Goal: Information Seeking & Learning: Learn about a topic

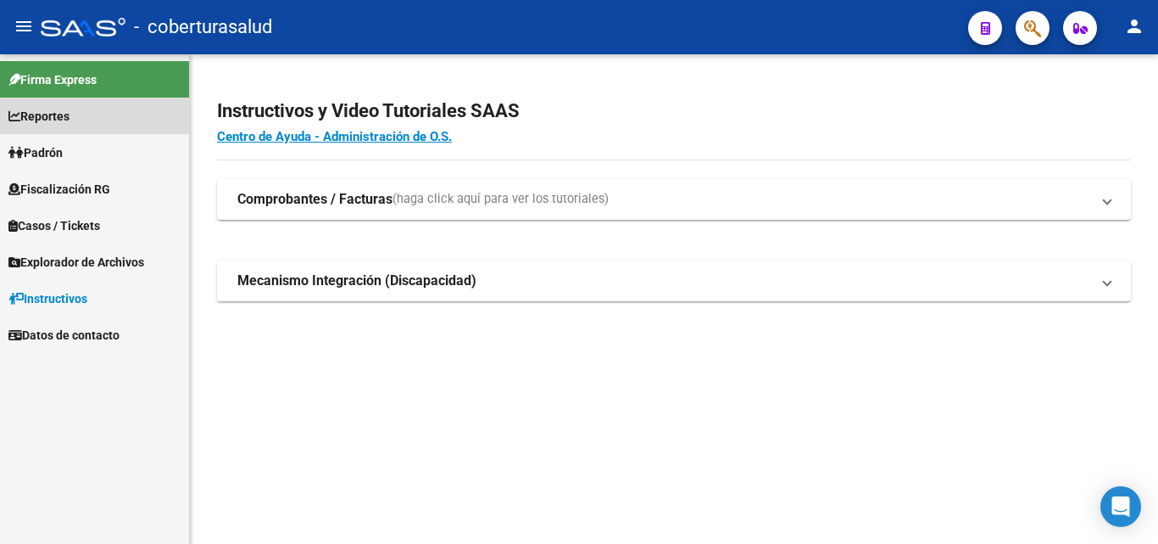
click at [56, 111] on span "Reportes" at bounding box center [38, 116] width 61 height 19
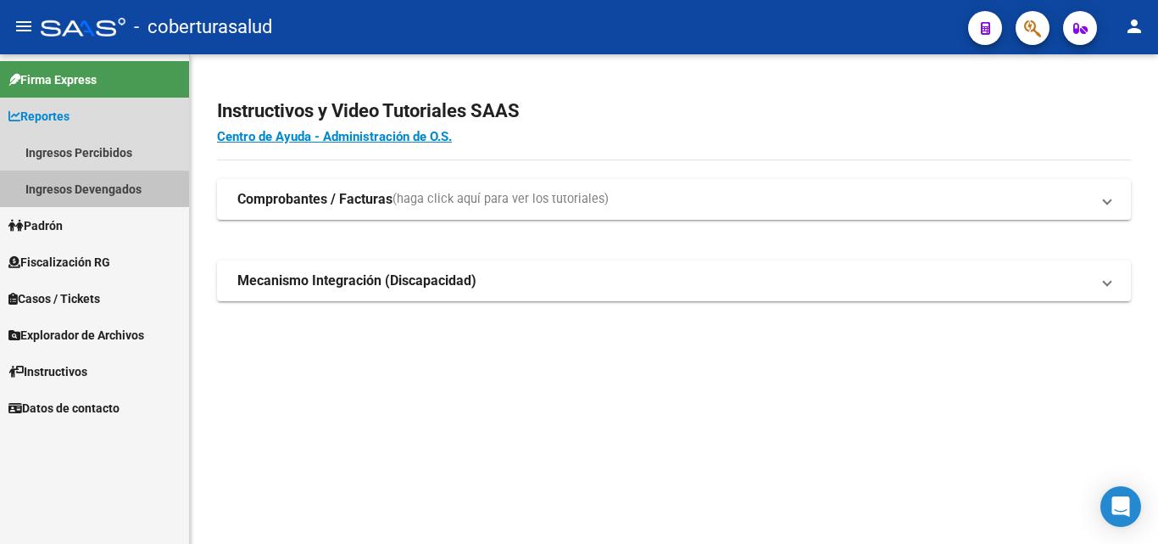
click at [59, 188] on link "Ingresos Devengados" at bounding box center [94, 188] width 189 height 36
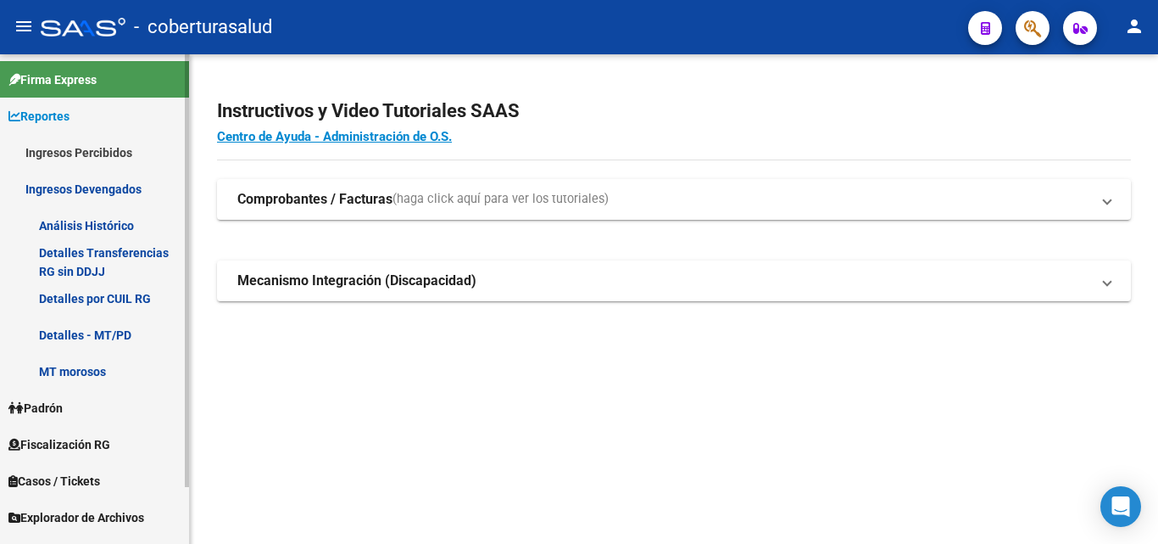
click at [52, 299] on link "Detalles por CUIL RG" at bounding box center [94, 298] width 189 height 36
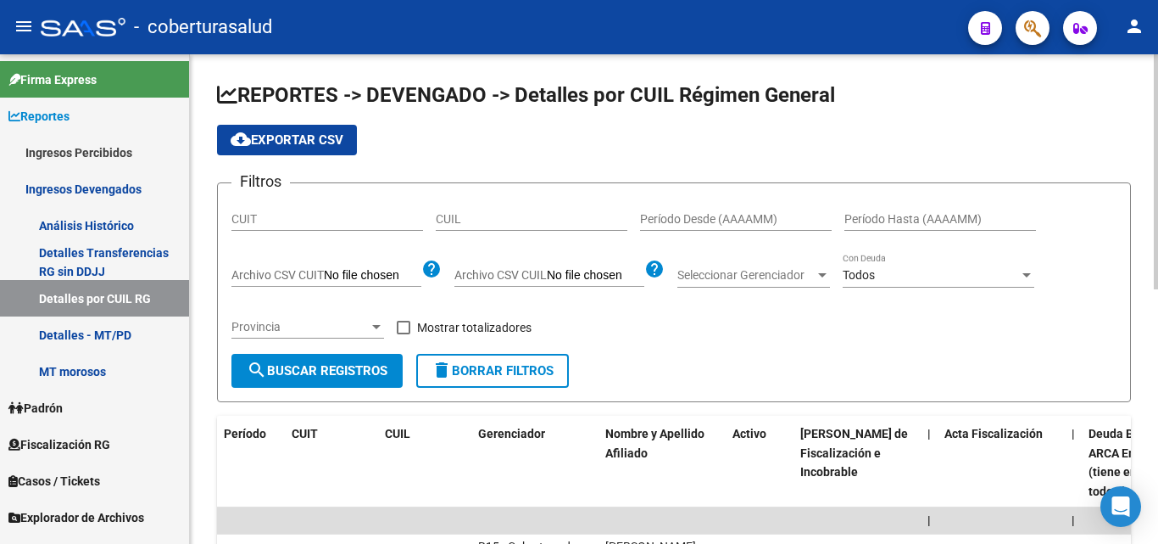
click at [234, 214] on input "CUIT" at bounding box center [328, 219] width 192 height 14
paste input "30-71507678-7"
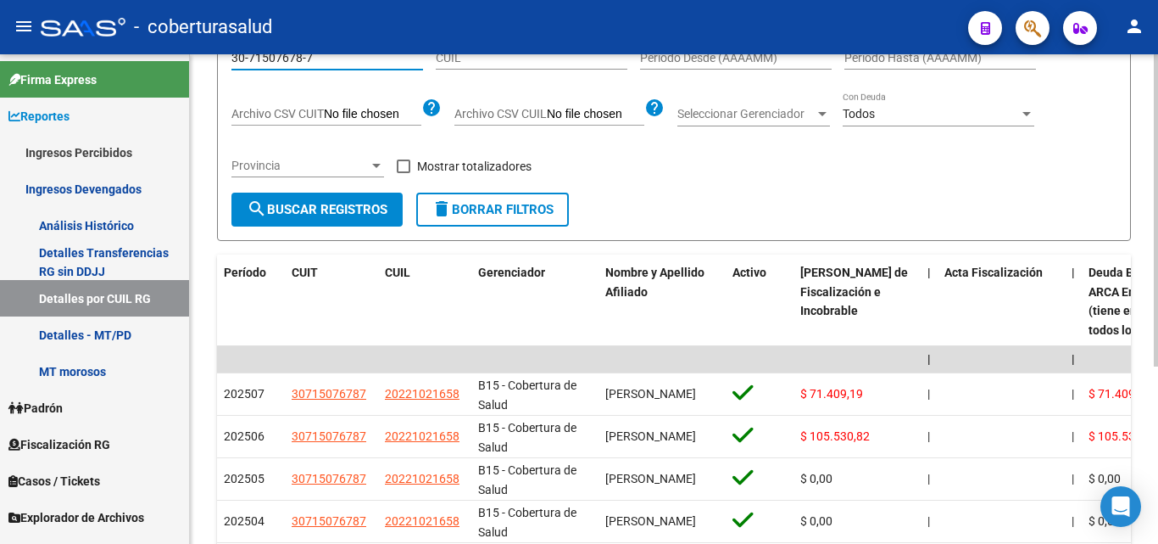
scroll to position [170, 0]
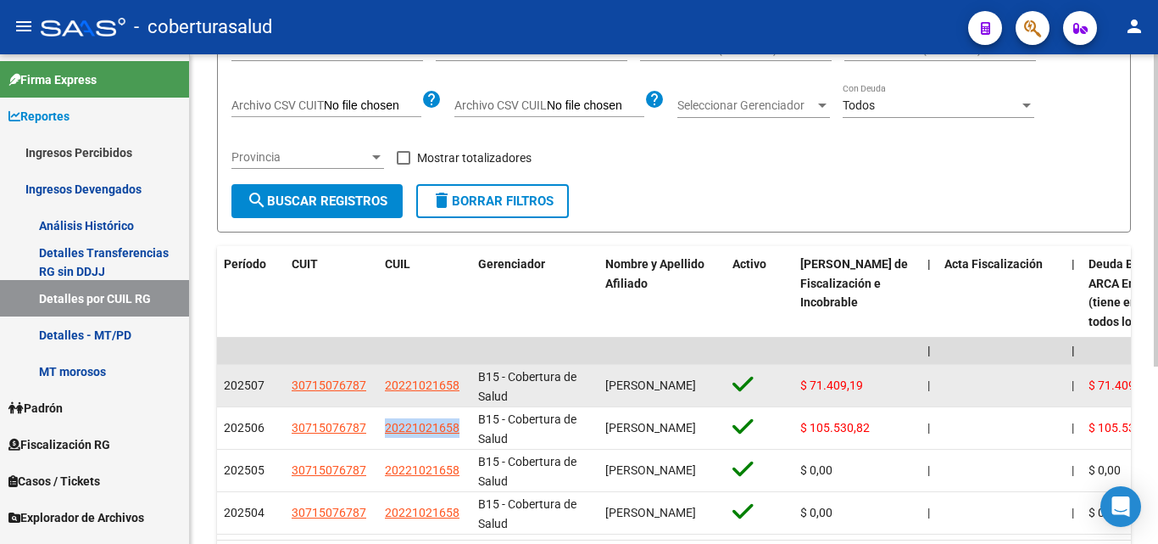
drag, startPoint x: 453, startPoint y: 428, endPoint x: 440, endPoint y: 368, distance: 61.5
click at [382, 427] on datatable-body-cell "20221021658" at bounding box center [424, 428] width 93 height 42
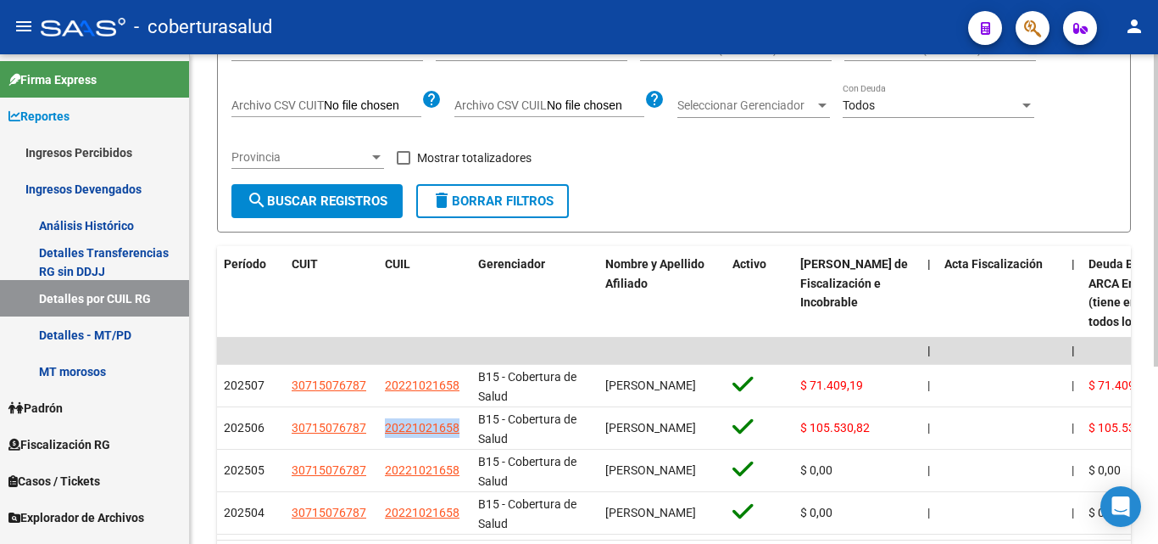
copy span "20221021658"
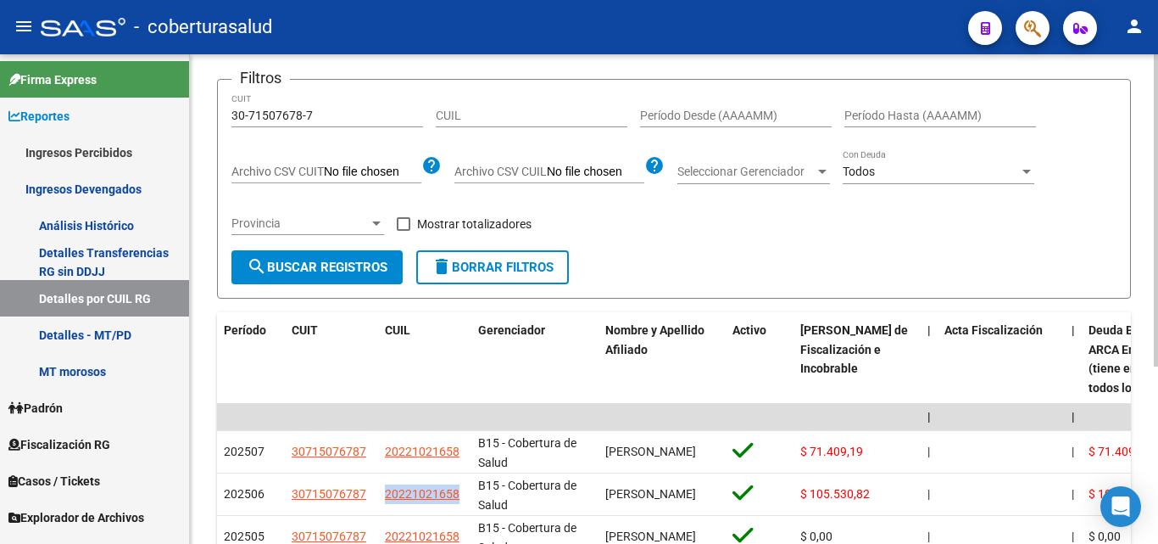
scroll to position [0, 0]
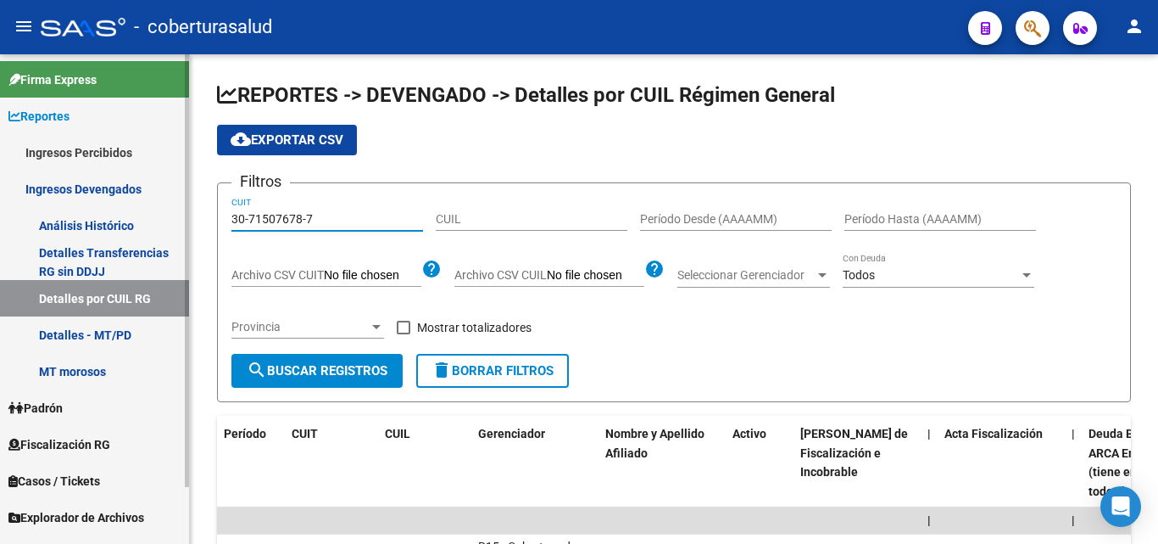
drag, startPoint x: 324, startPoint y: 214, endPoint x: 181, endPoint y: 226, distance: 143.0
click at [182, 226] on mat-sidenav-container "Firma Express Reportes Ingresos Percibidos Análisis Ingresos RG por CUIT (mensu…" at bounding box center [579, 298] width 1158 height 489
paste input "3-71475742-9"
click at [351, 373] on span "search Buscar Registros" at bounding box center [317, 370] width 141 height 15
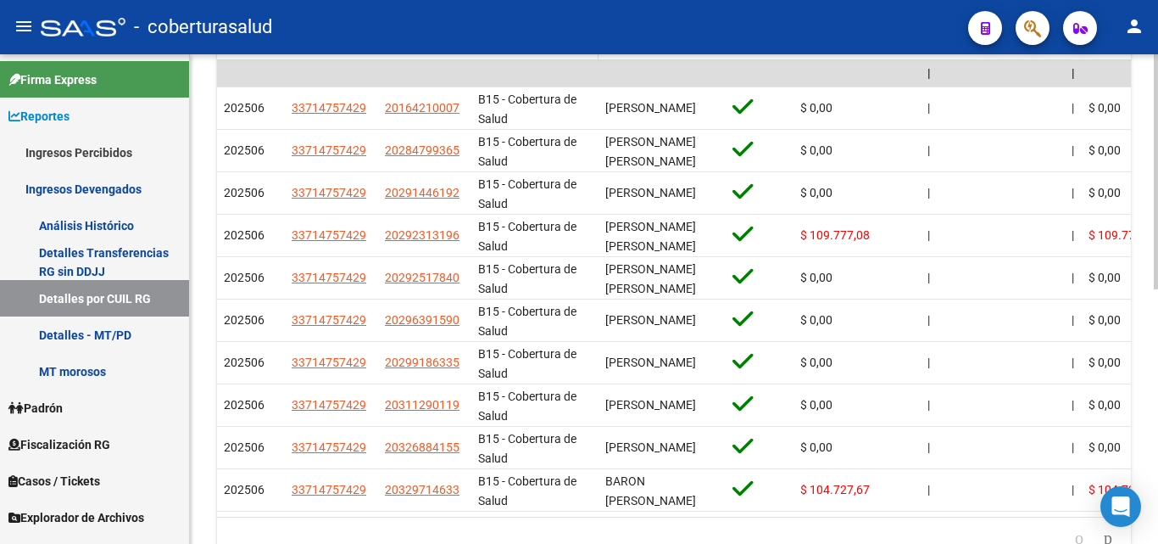
scroll to position [532, 0]
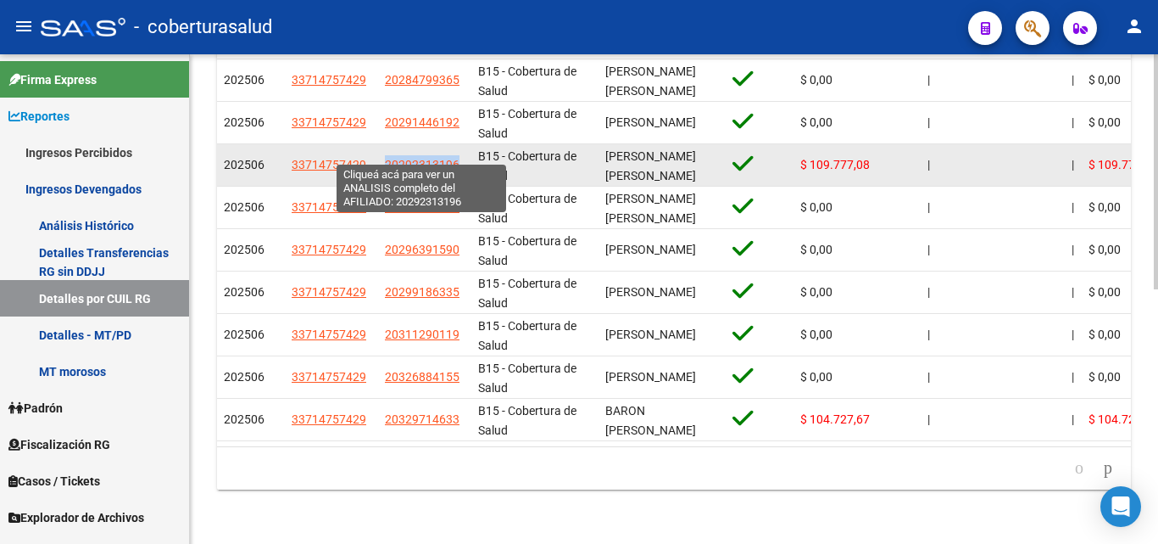
drag, startPoint x: 465, startPoint y: 152, endPoint x: 385, endPoint y: 157, distance: 79.9
click at [385, 157] on datatable-body-cell "20292313196" at bounding box center [424, 165] width 93 height 42
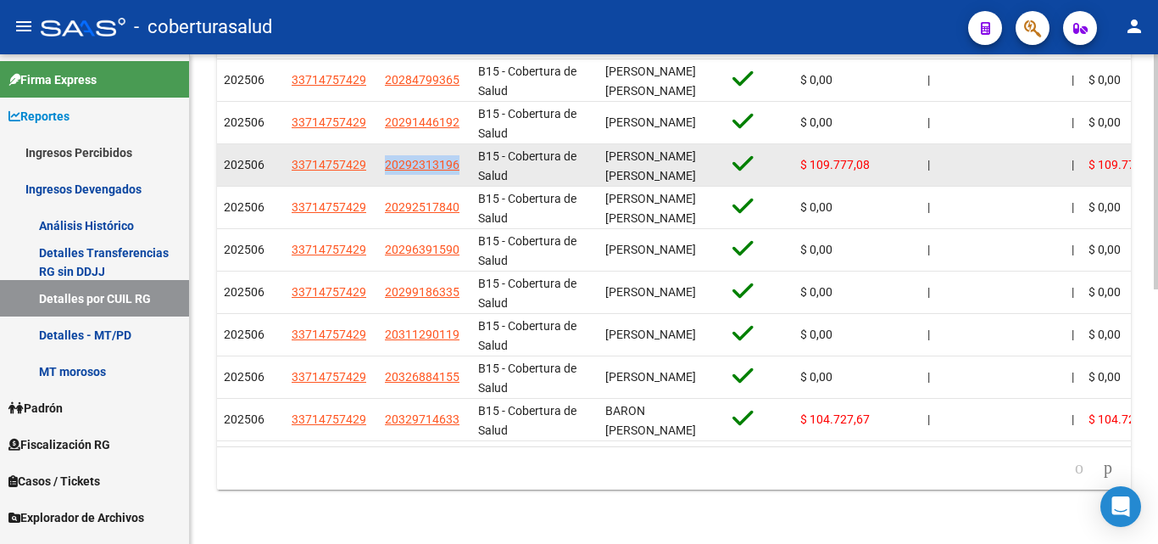
copy span "20292313196"
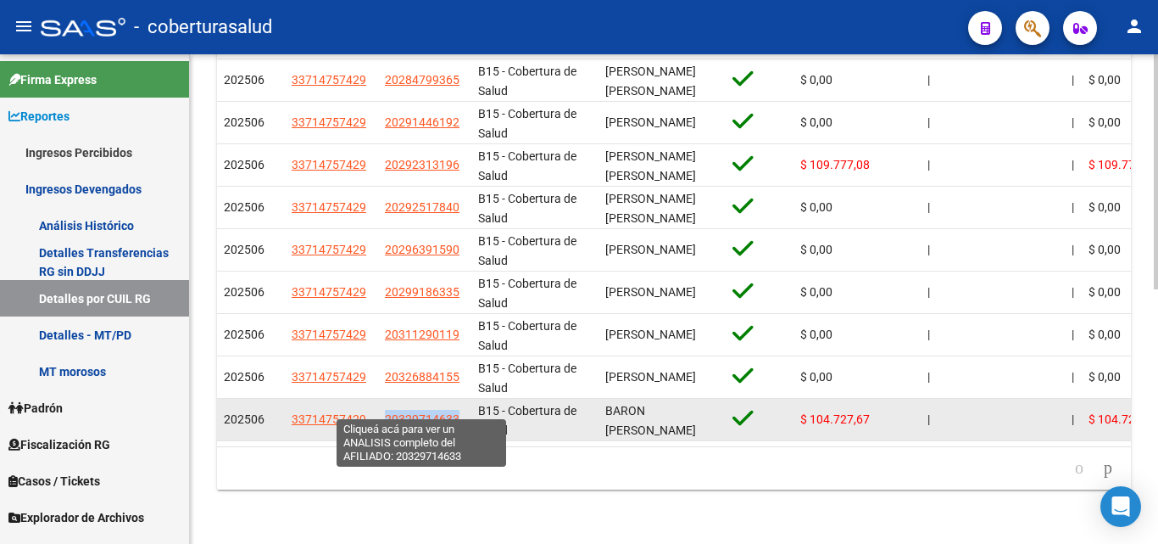
drag, startPoint x: 464, startPoint y: 410, endPoint x: 386, endPoint y: 405, distance: 78.2
click at [386, 410] on div "20329714633" at bounding box center [425, 420] width 80 height 20
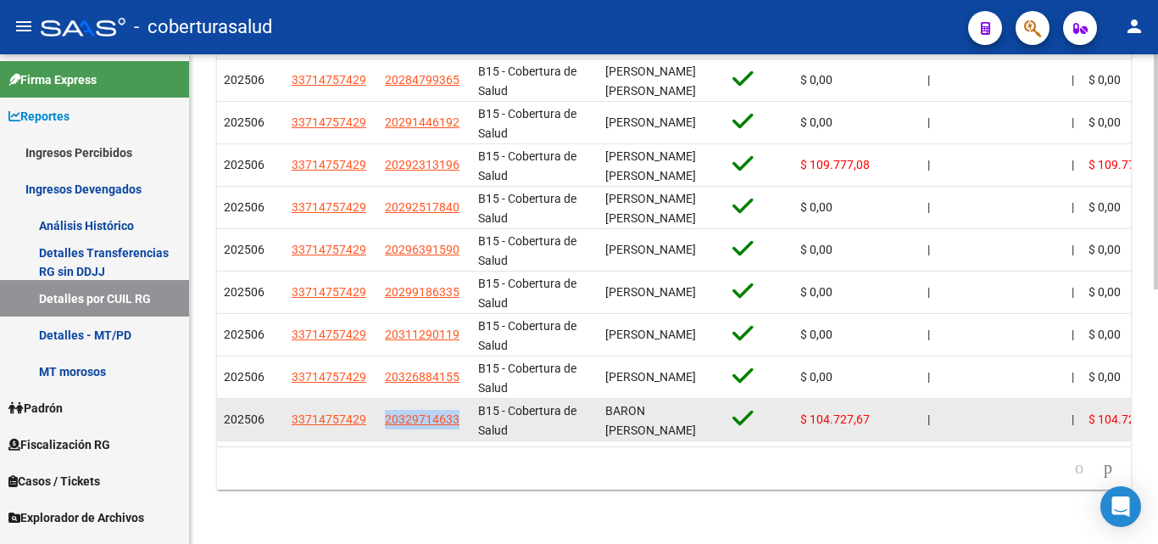
copy span "20329714633"
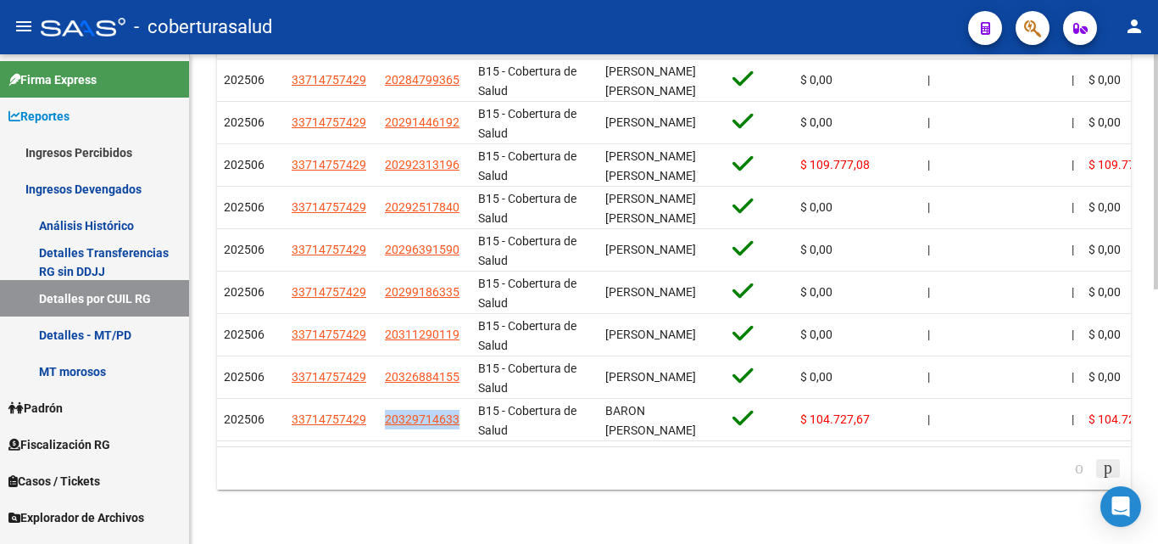
click at [1104, 467] on icon "go to next page" at bounding box center [1109, 467] width 14 height 20
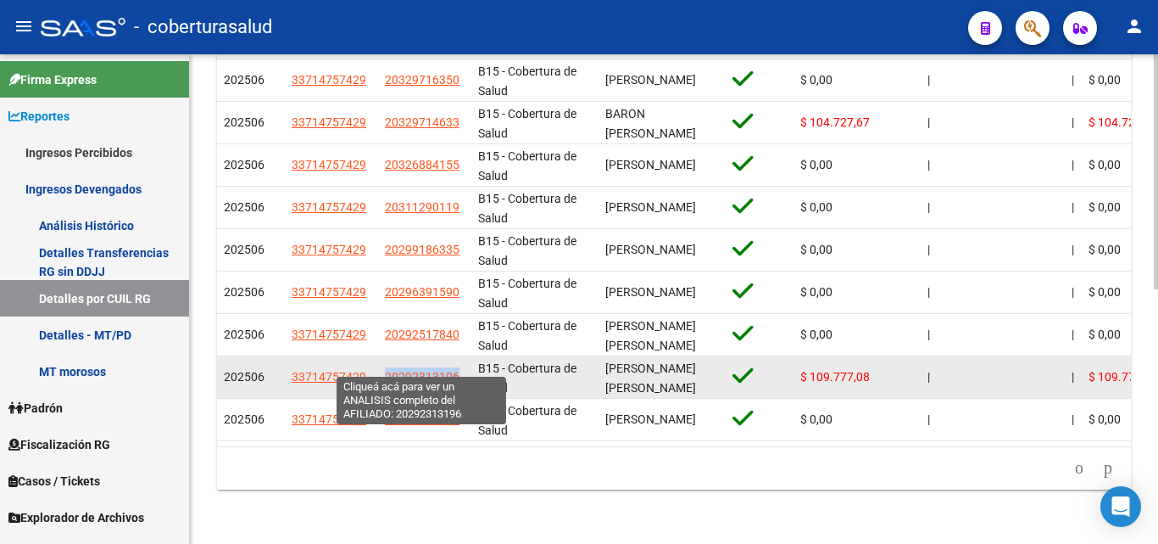
drag, startPoint x: 464, startPoint y: 366, endPoint x: 386, endPoint y: 365, distance: 78.0
click at [386, 367] on div "20292313196" at bounding box center [425, 377] width 80 height 20
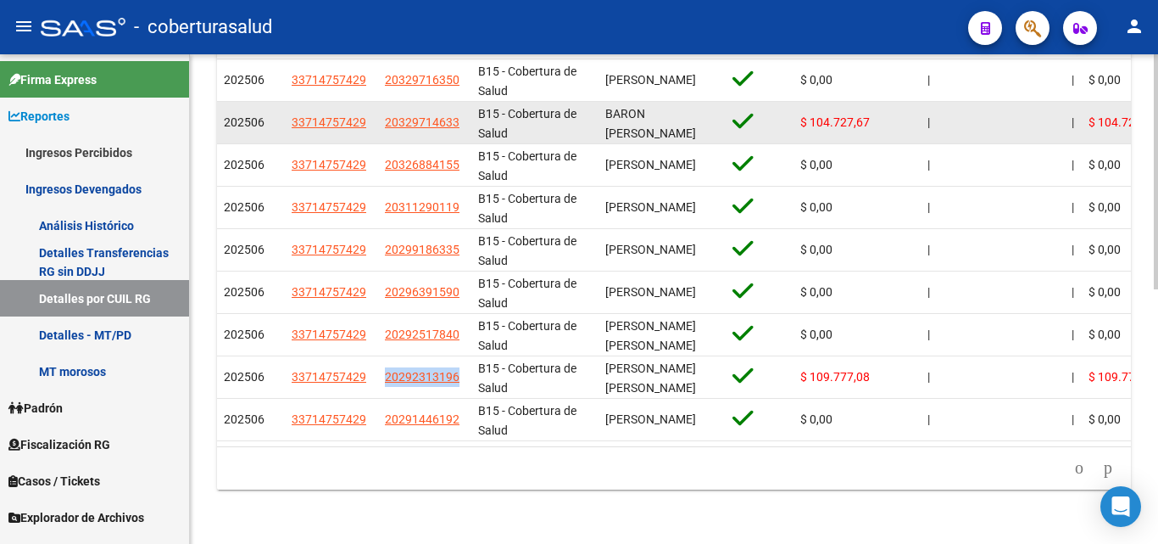
copy span "20292313196"
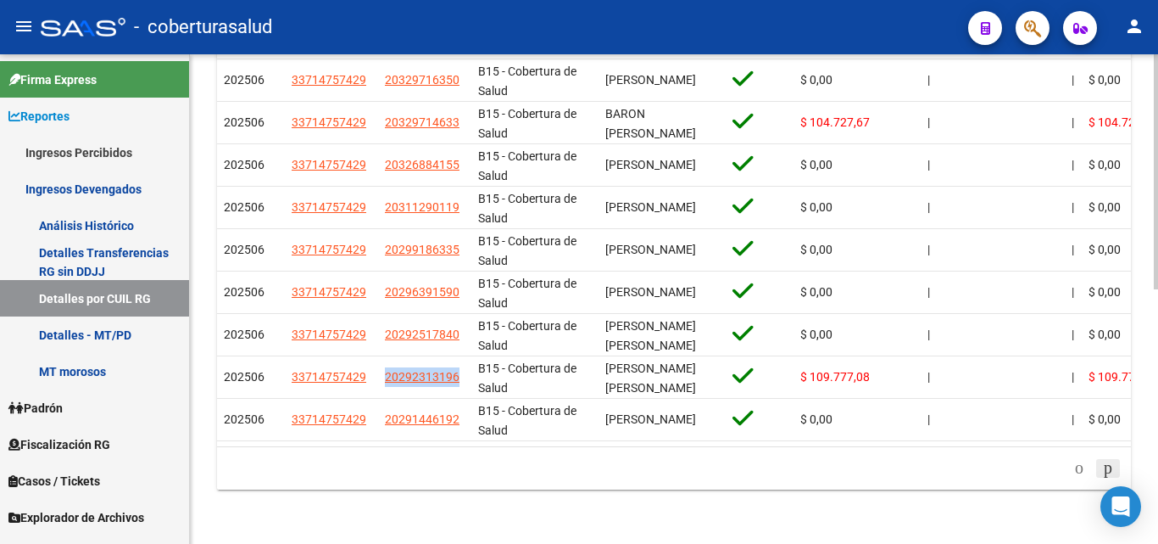
click at [1102, 464] on icon "go to next page" at bounding box center [1109, 467] width 14 height 20
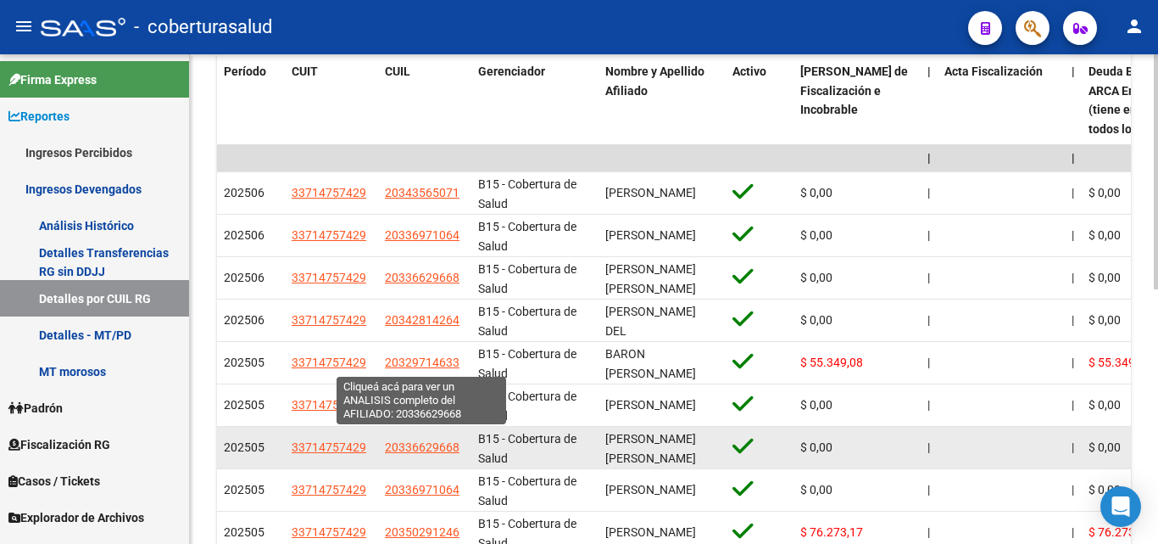
scroll to position [447, 0]
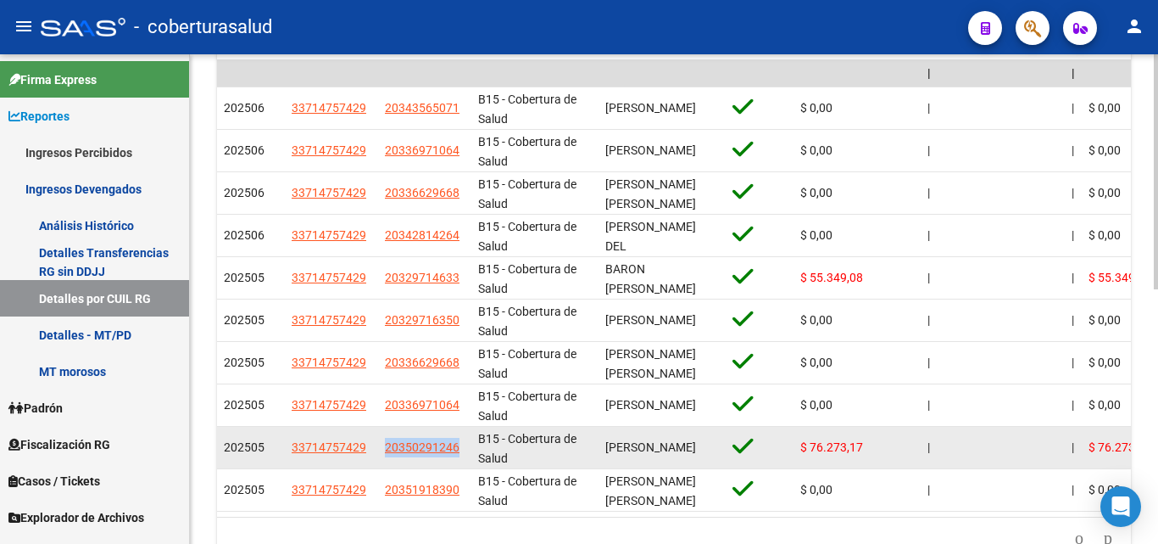
drag, startPoint x: 466, startPoint y: 446, endPoint x: 383, endPoint y: 450, distance: 83.2
click at [383, 450] on datatable-body-cell "20350291246" at bounding box center [424, 448] width 93 height 42
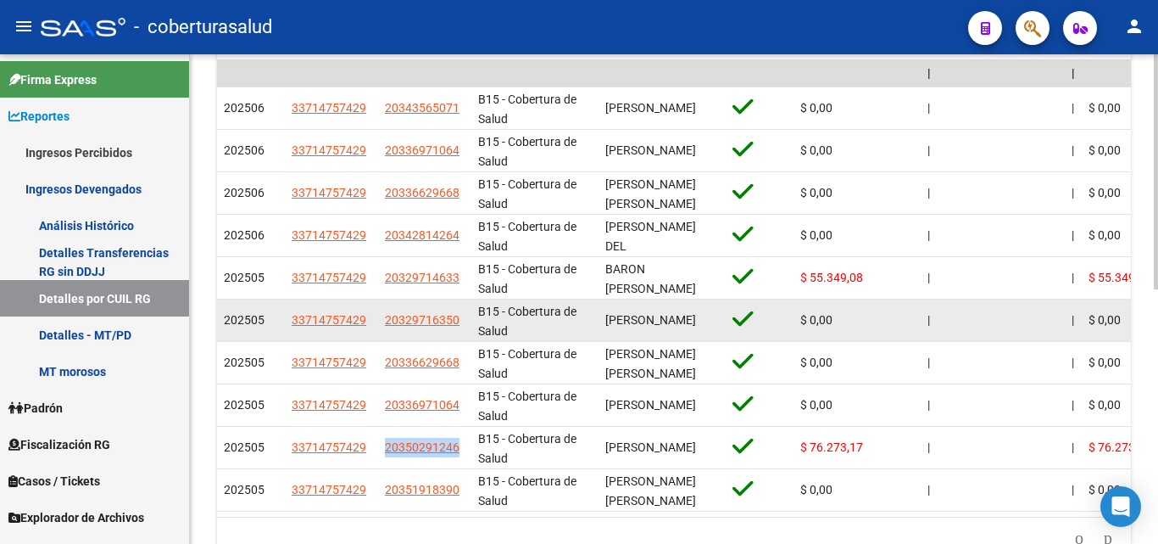
copy span "20350291246"
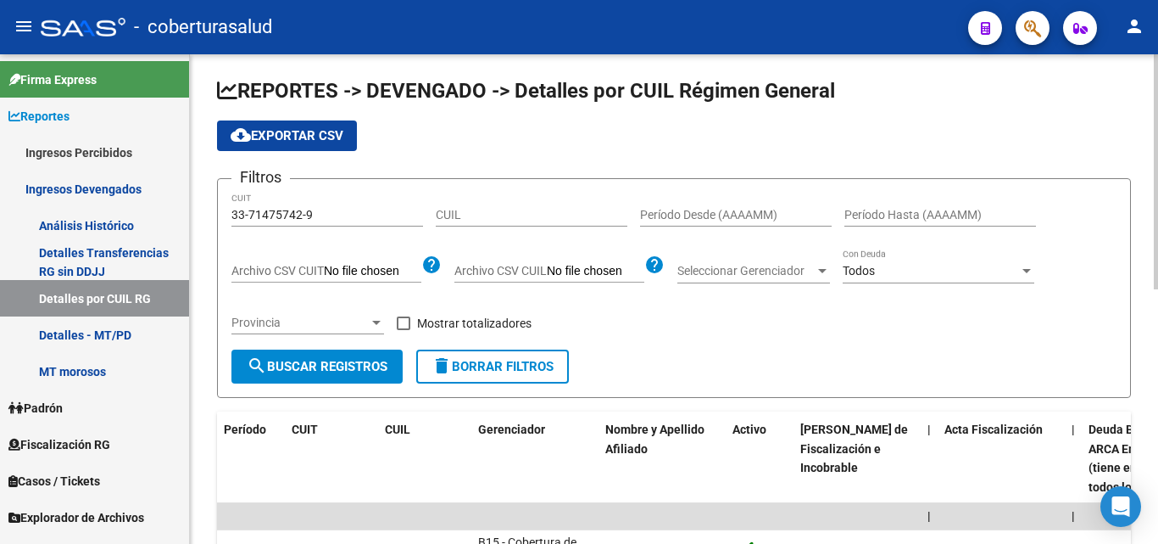
scroll to position [0, 0]
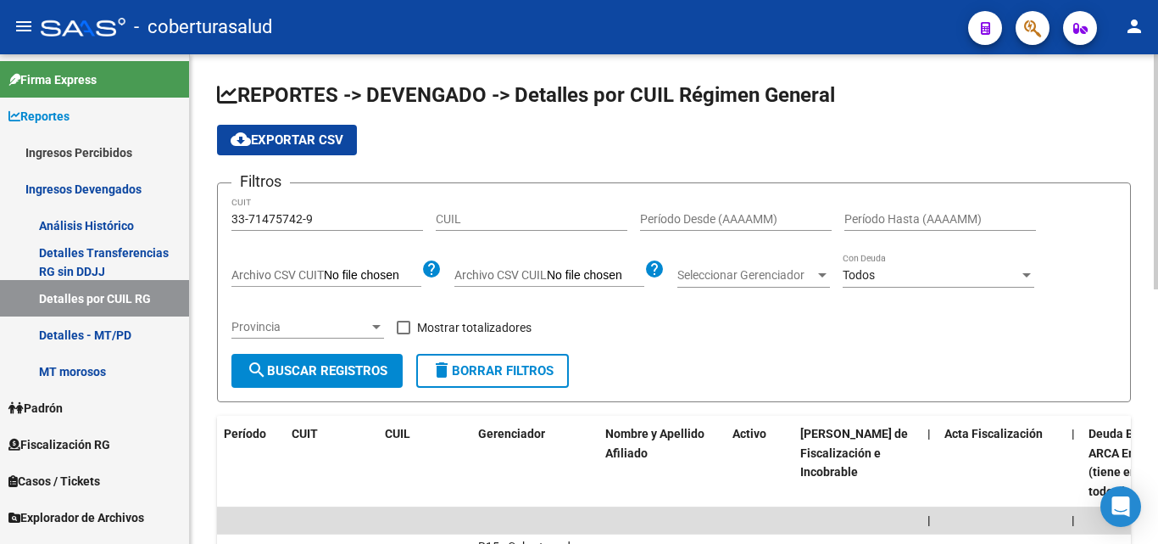
click at [292, 142] on span "cloud_download Exportar CSV" at bounding box center [287, 139] width 113 height 15
drag, startPoint x: 325, startPoint y: 215, endPoint x: 0, endPoint y: 207, distance: 324.9
click at [0, 207] on mat-sidenav-container "Firma Express Reportes Ingresos Percibidos Análisis Ingresos RG por CUIT (mensu…" at bounding box center [579, 298] width 1158 height 489
paste input "0-71826057-0"
click at [344, 385] on button "search Buscar Registros" at bounding box center [317, 371] width 171 height 34
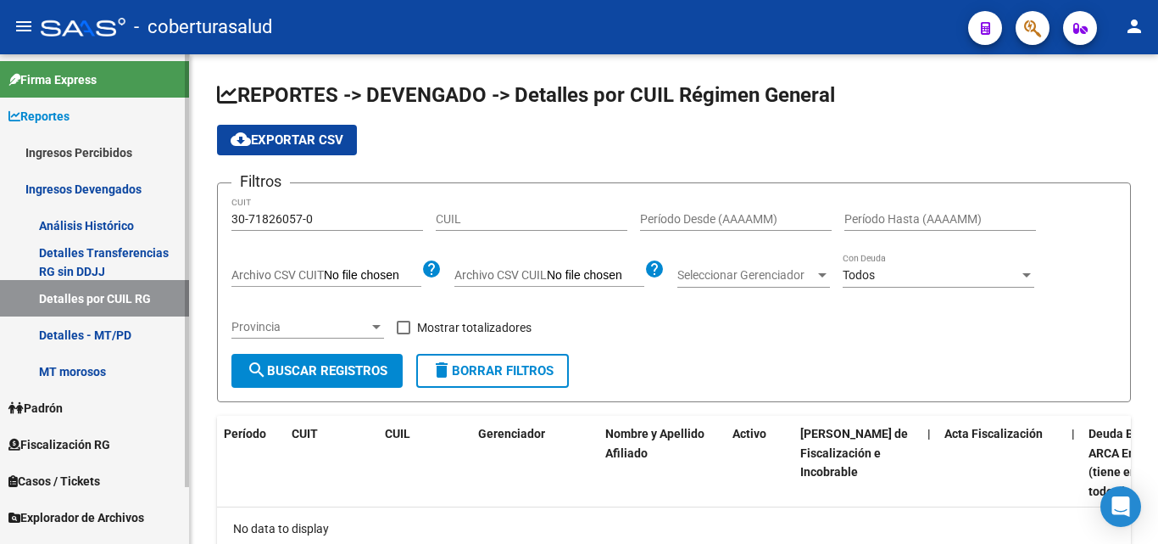
drag, startPoint x: 333, startPoint y: 222, endPoint x: 156, endPoint y: 222, distance: 177.2
click at [163, 222] on mat-sidenav-container "Firma Express Reportes Ingresos Percibidos Análisis Ingresos RG por CUIT (mensu…" at bounding box center [579, 298] width 1158 height 489
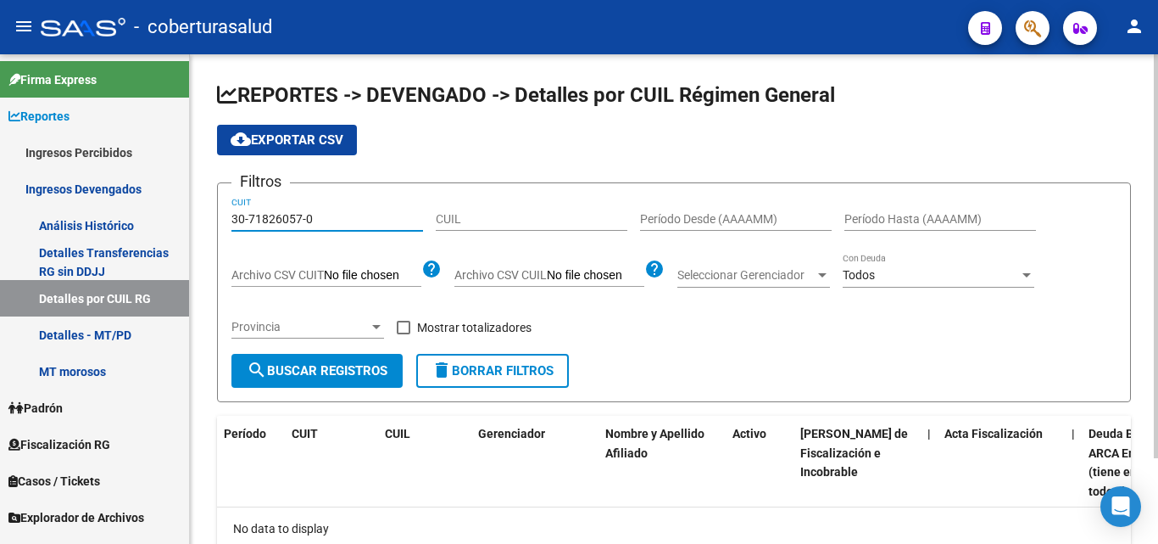
paste input
type input "30-71826057-0"
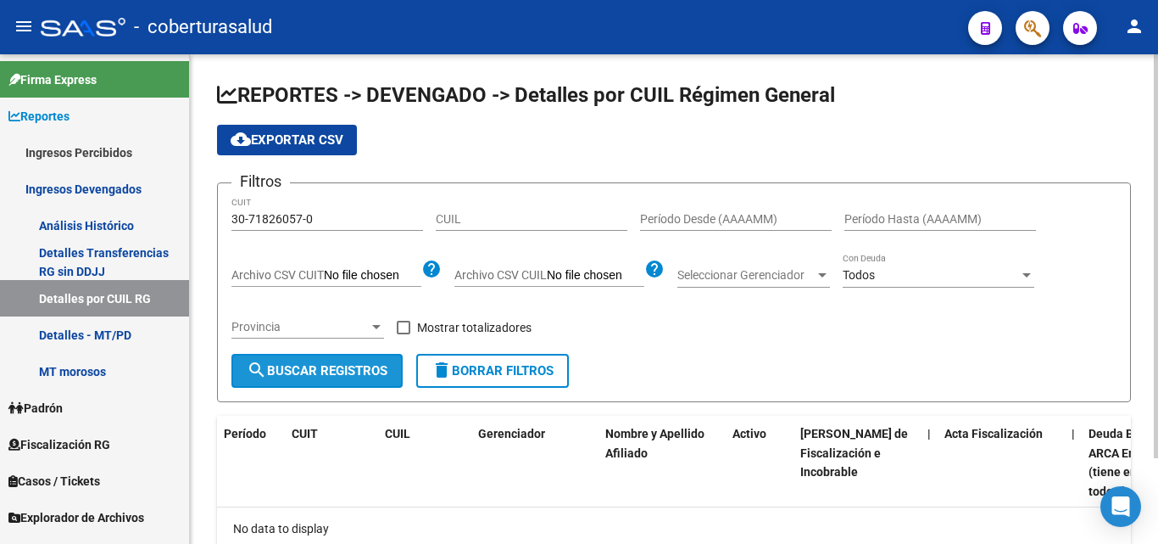
click at [323, 379] on button "search Buscar Registros" at bounding box center [317, 371] width 171 height 34
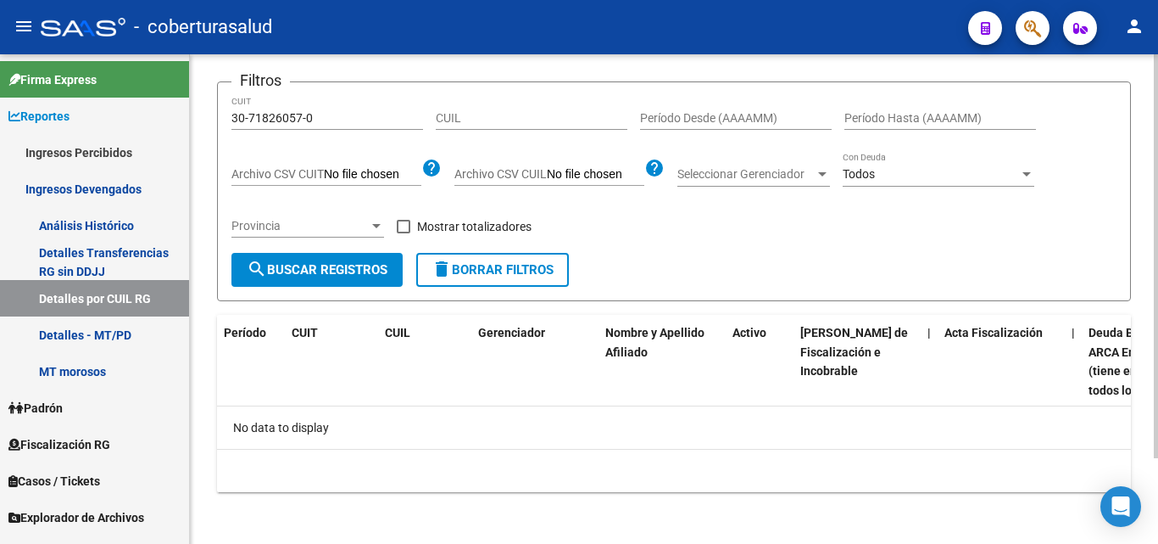
scroll to position [104, 0]
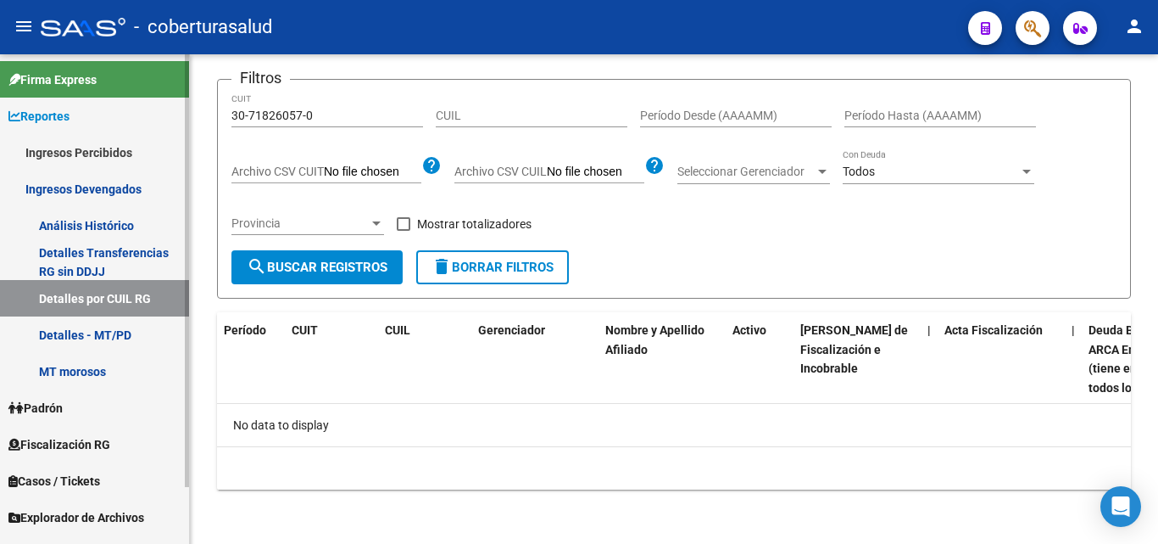
click at [17, 115] on icon at bounding box center [14, 116] width 12 height 12
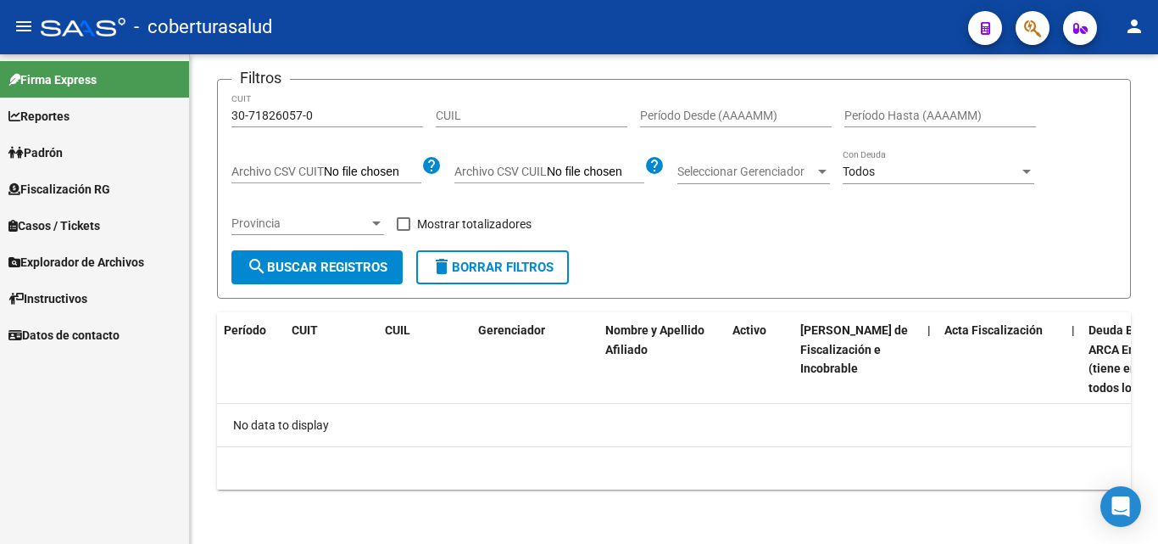
click at [22, 176] on link "Fiscalización RG" at bounding box center [94, 188] width 189 height 36
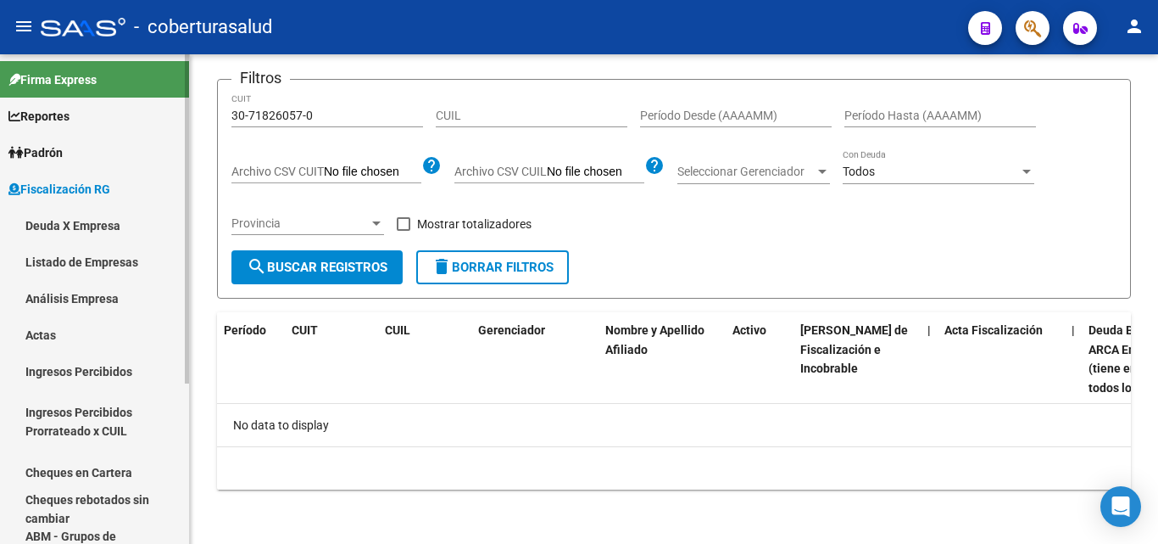
click at [60, 300] on link "Análisis Empresa" at bounding box center [94, 298] width 189 height 36
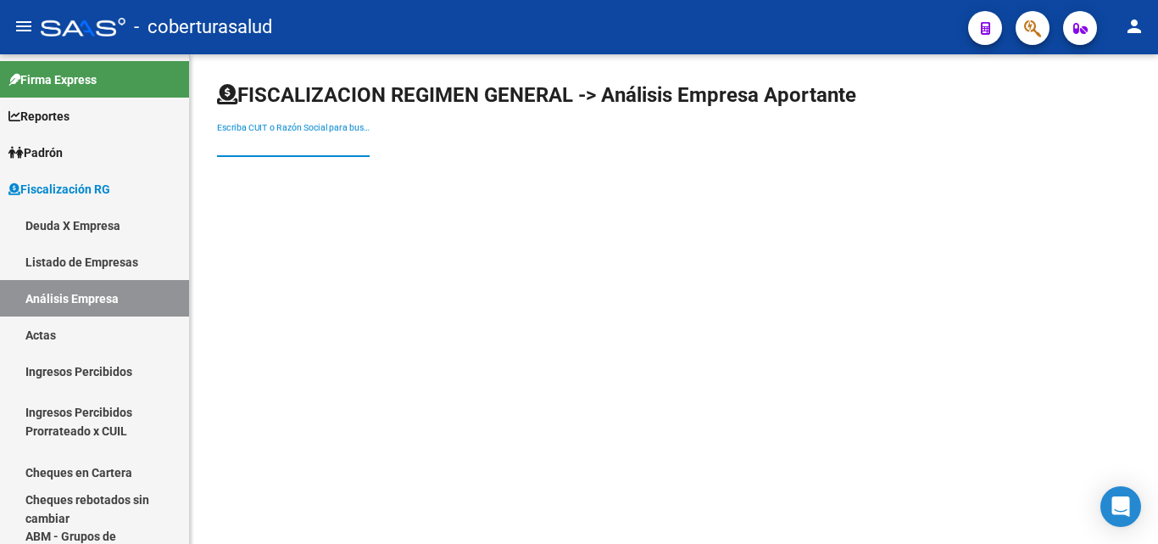
click at [232, 142] on input "Escriba CUIT o Razón Social para buscar" at bounding box center [293, 144] width 153 height 14
paste input "30718260570"
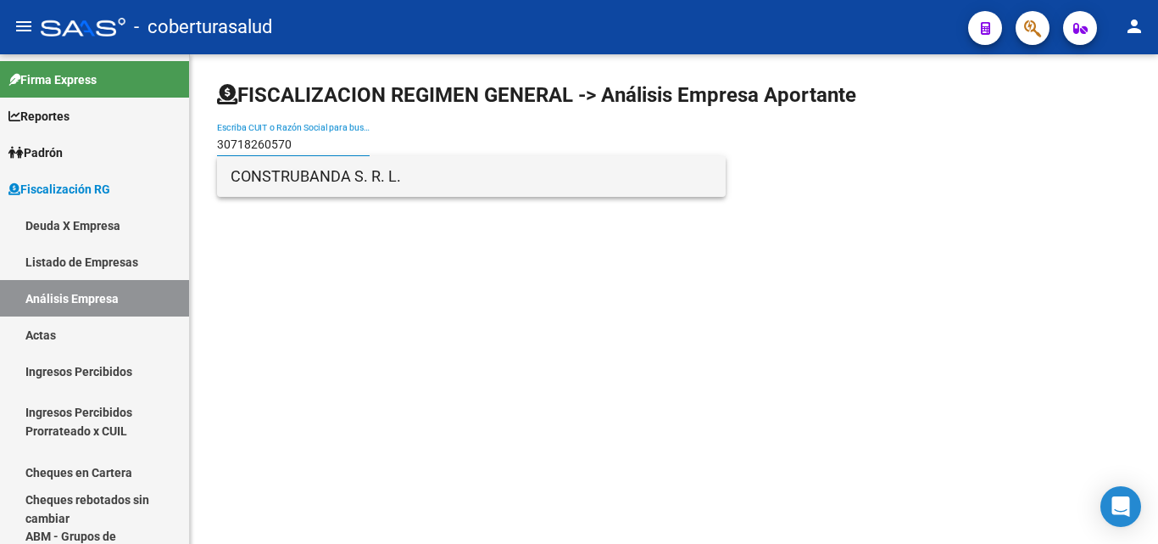
type input "30718260570"
click at [304, 184] on span "CONSTRUBANDA S. R. L." at bounding box center [472, 176] width 482 height 41
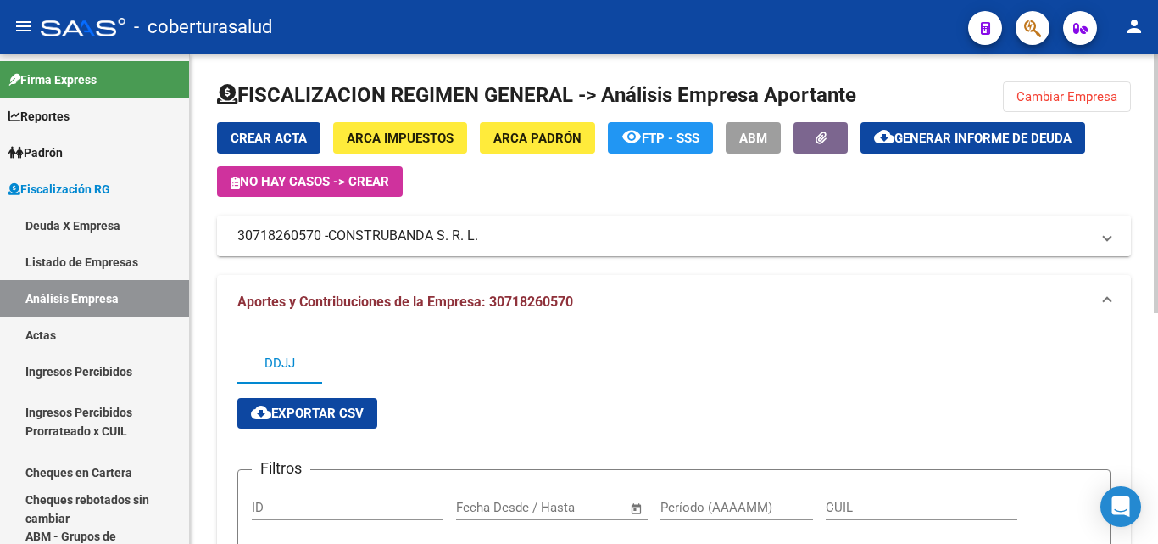
click at [385, 241] on span "CONSTRUBANDA S. R. L." at bounding box center [403, 235] width 150 height 19
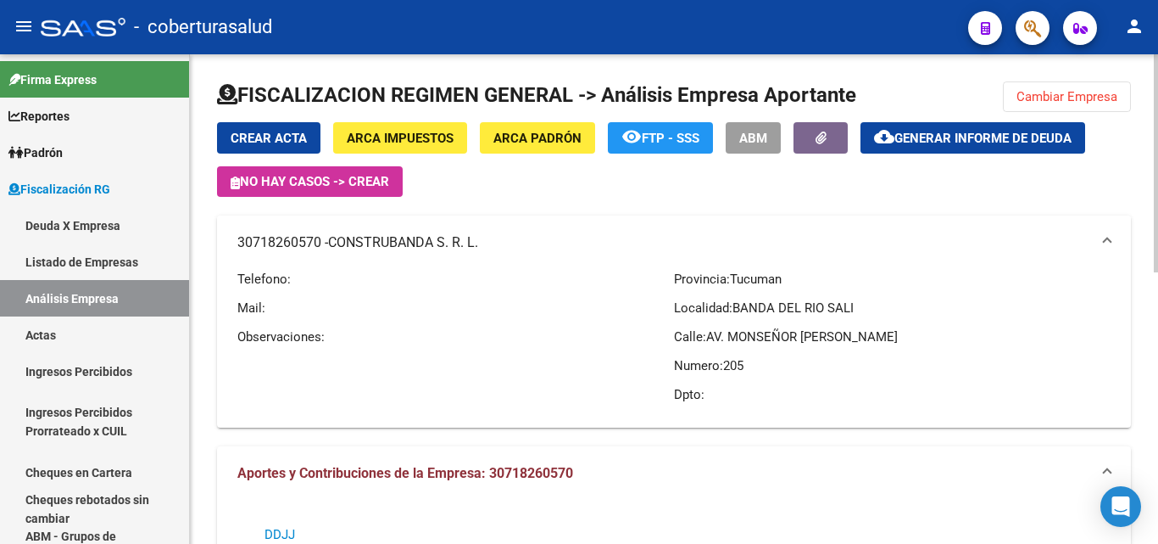
click at [385, 241] on span "CONSTRUBANDA S. R. L." at bounding box center [403, 242] width 150 height 19
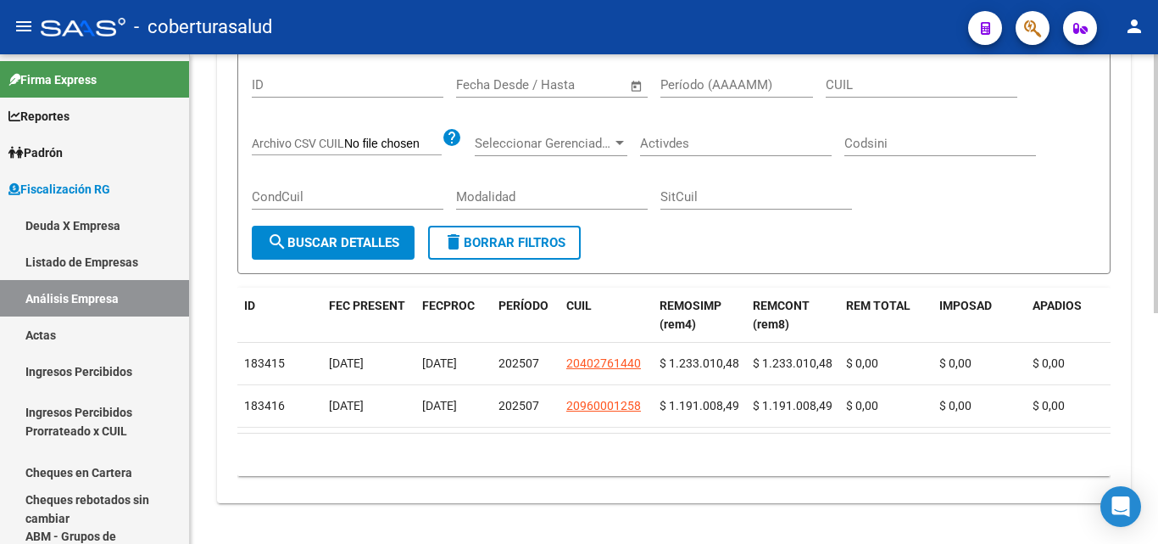
scroll to position [436, 0]
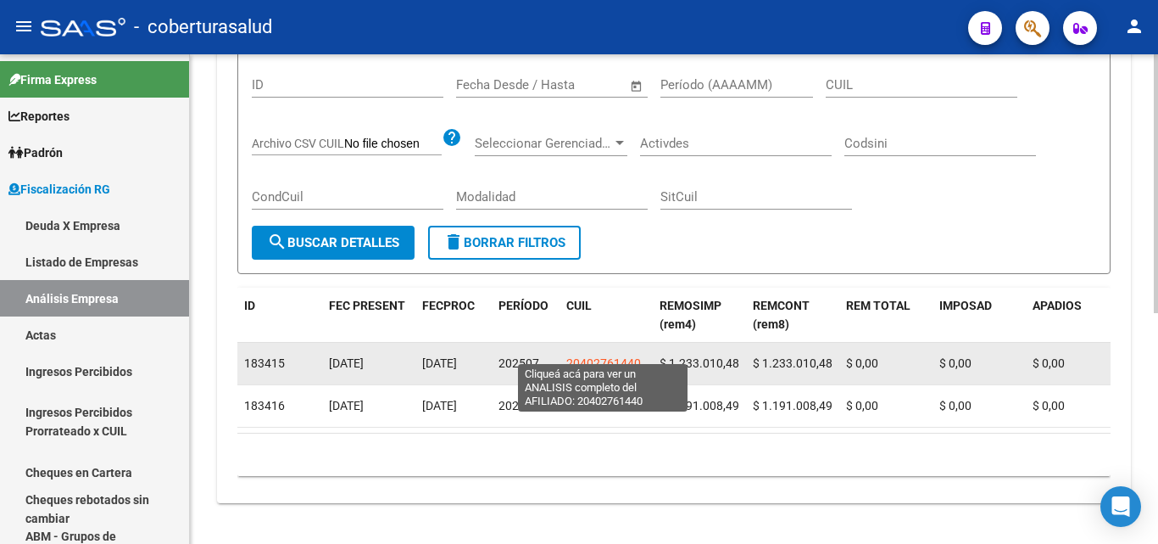
click at [579, 356] on span "20402761440" at bounding box center [603, 363] width 75 height 14
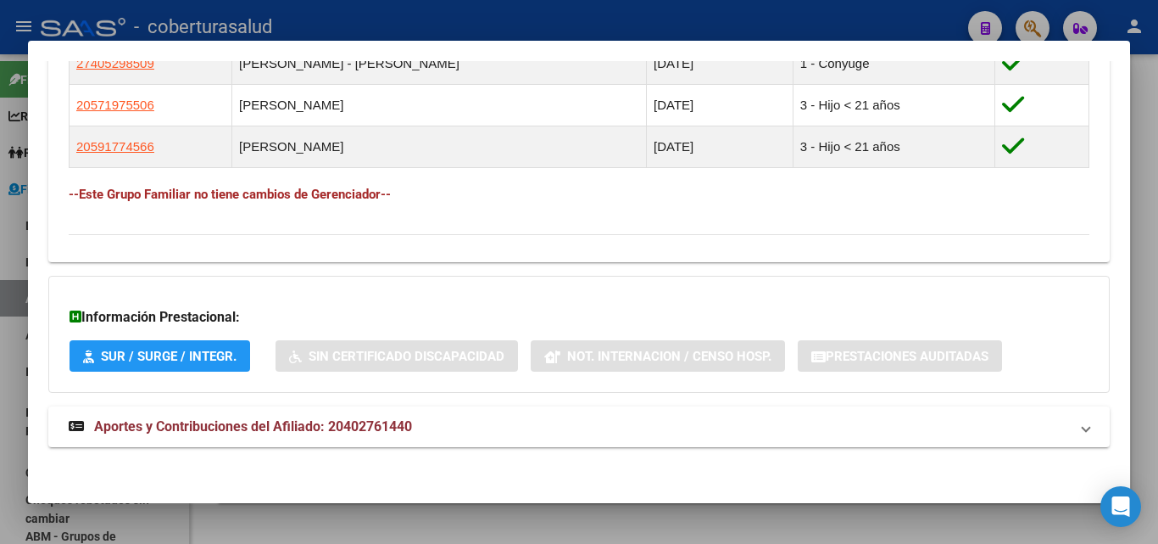
scroll to position [1029, 0]
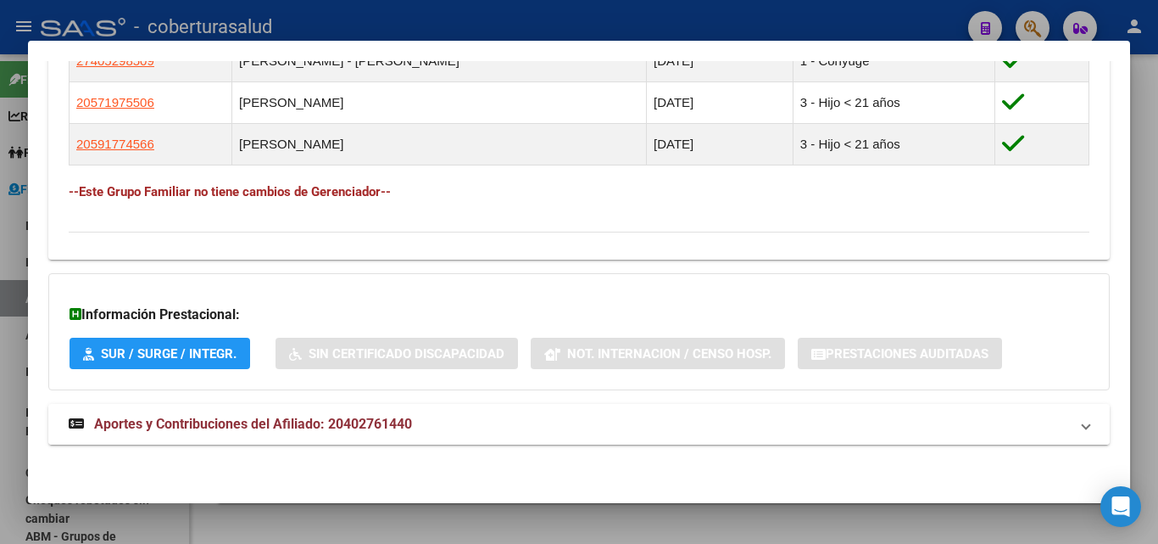
click at [306, 421] on span "Aportes y Contribuciones del Afiliado: 20402761440" at bounding box center [253, 424] width 318 height 16
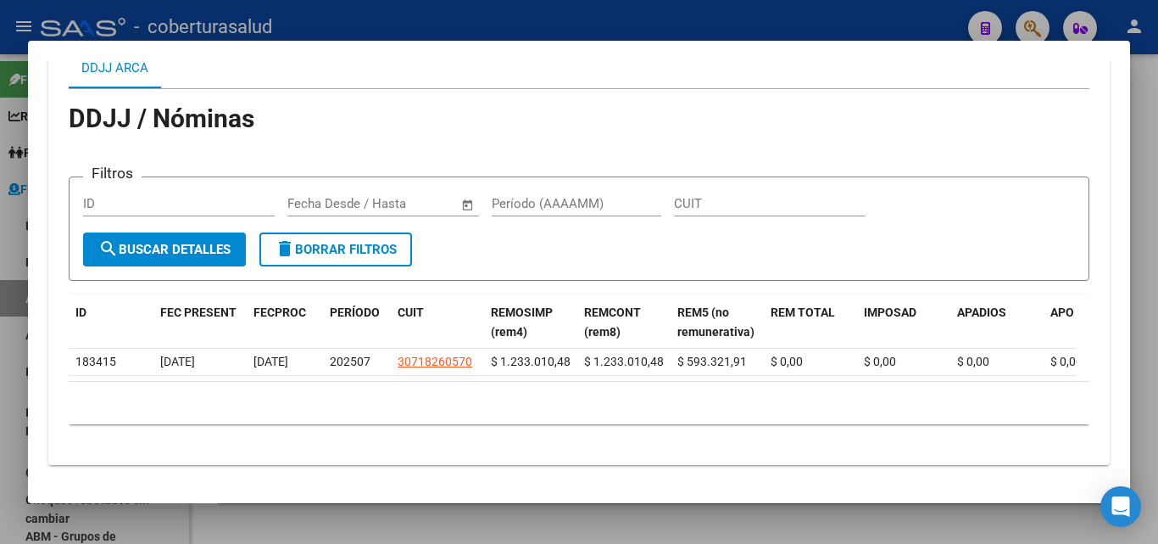
scroll to position [1557, 0]
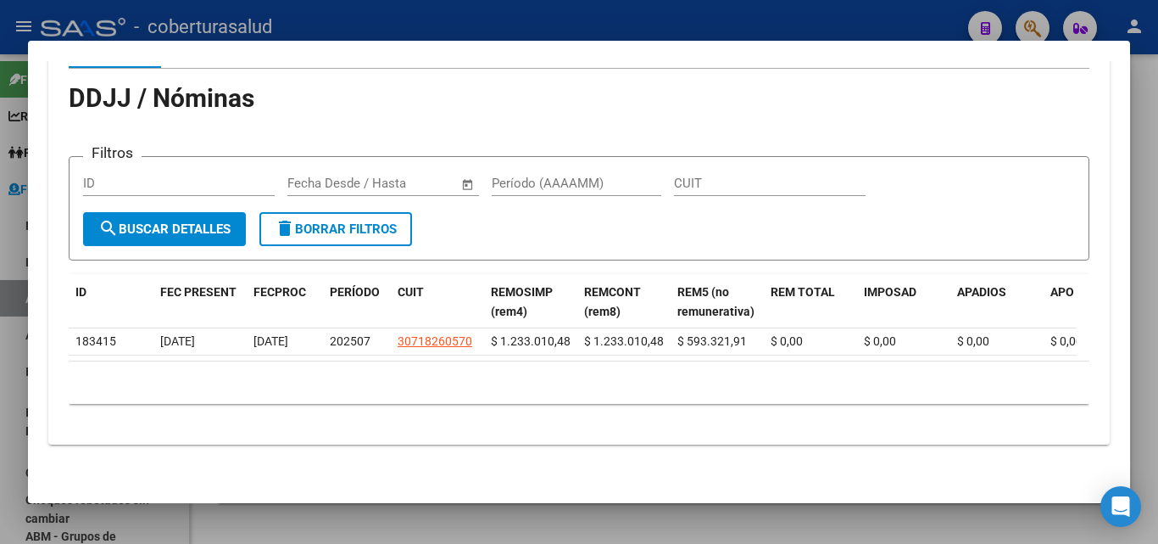
click at [237, 346] on datatable-selection "183415 12/08/2025 13/08/2025 202507 30718260570 $ 1.233.010,48 $ 1.233.010,48 $…" at bounding box center [573, 350] width 1008 height 15
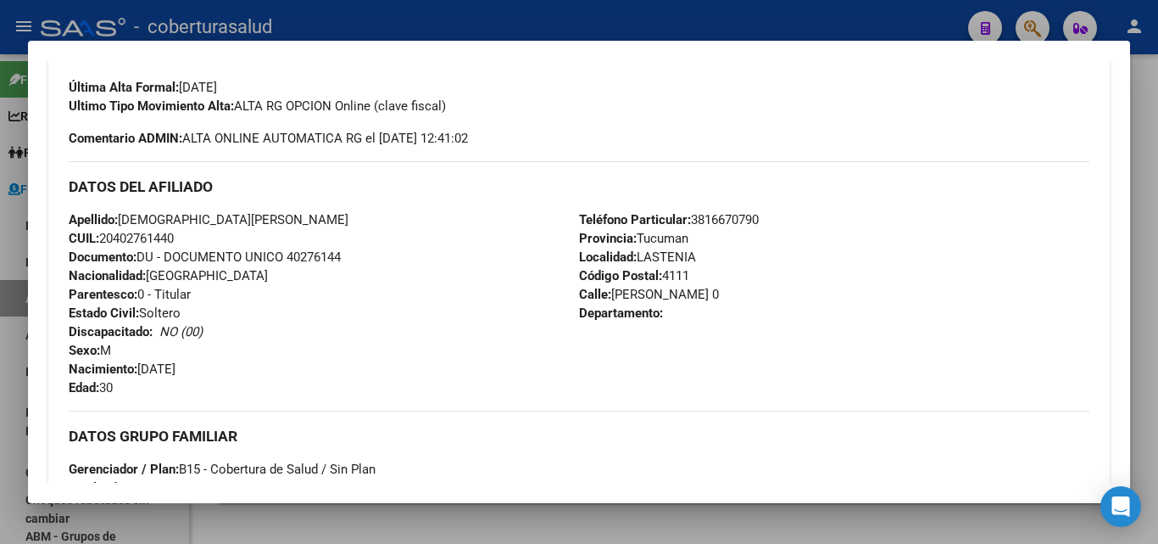
scroll to position [455, 0]
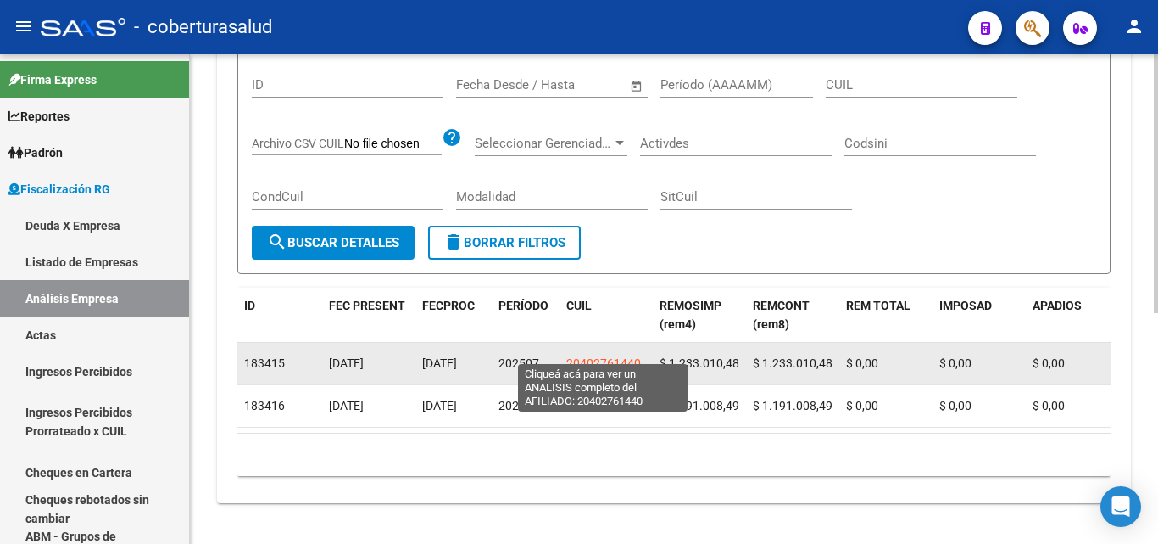
click at [590, 356] on span "20402761440" at bounding box center [603, 363] width 75 height 14
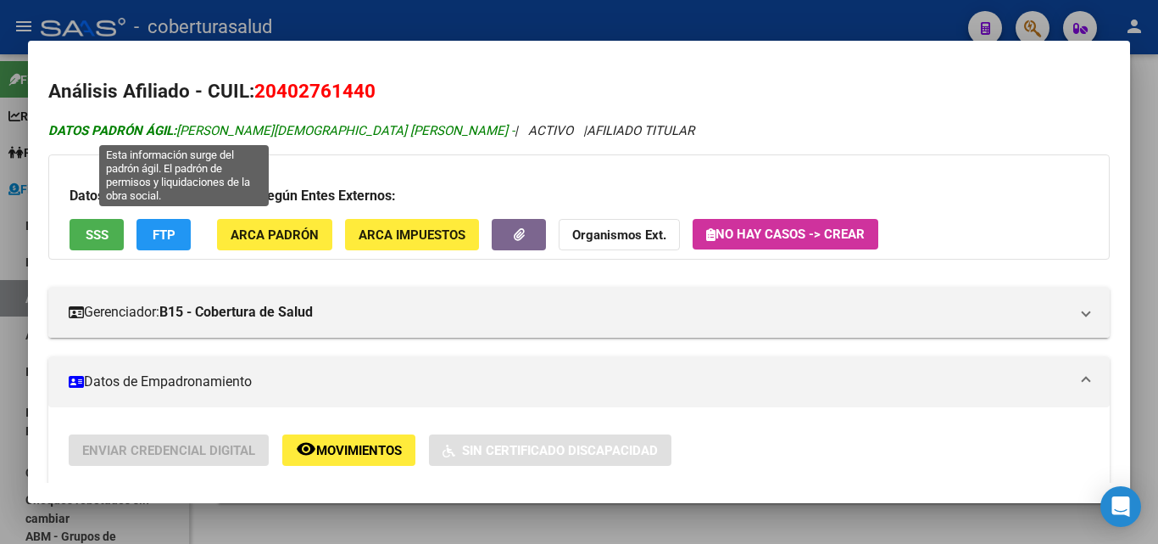
drag, startPoint x: 181, startPoint y: 132, endPoint x: 310, endPoint y: 137, distance: 129.8
click at [310, 137] on span "DATOS PADRÓN ÁGIL: PEREZ JESUS NAHUEL -" at bounding box center [281, 130] width 466 height 15
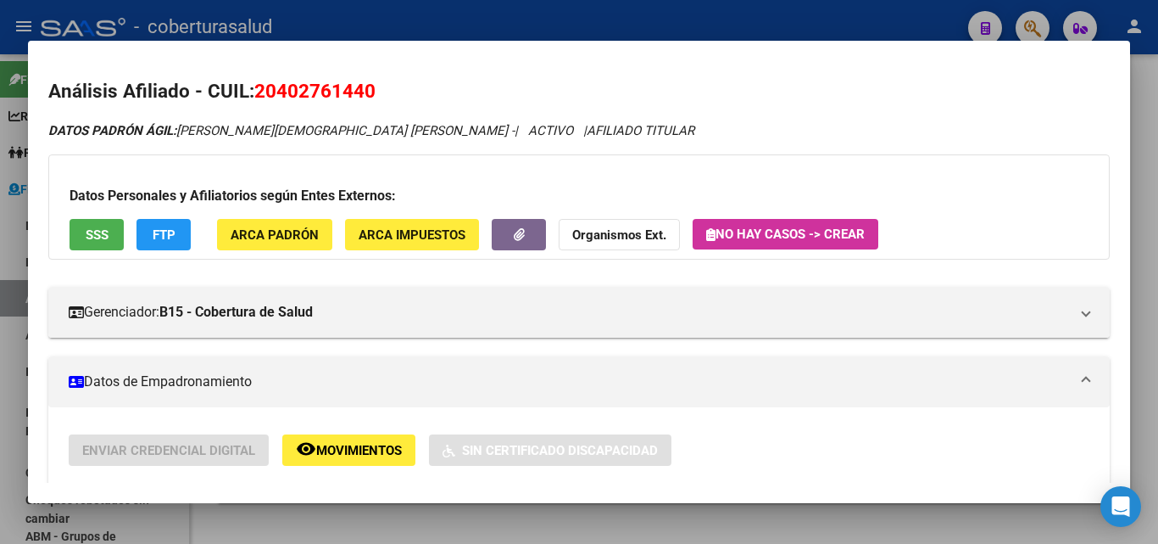
copy span "PEREZ JESUS NAHUEL"
click at [298, 91] on span "20402761440" at bounding box center [314, 91] width 121 height 22
copy span "20402761440"
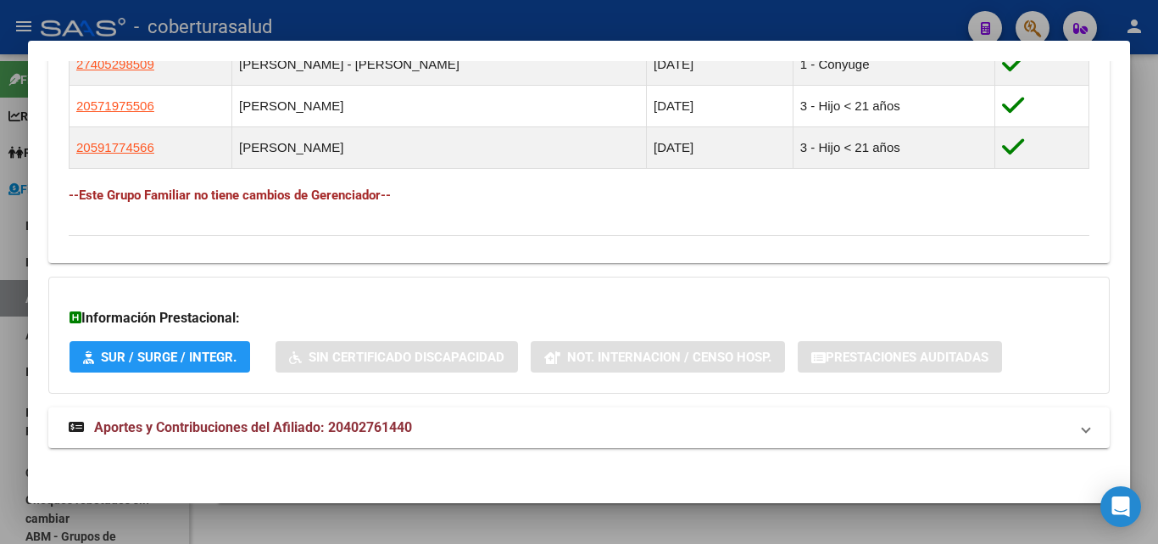
scroll to position [1029, 0]
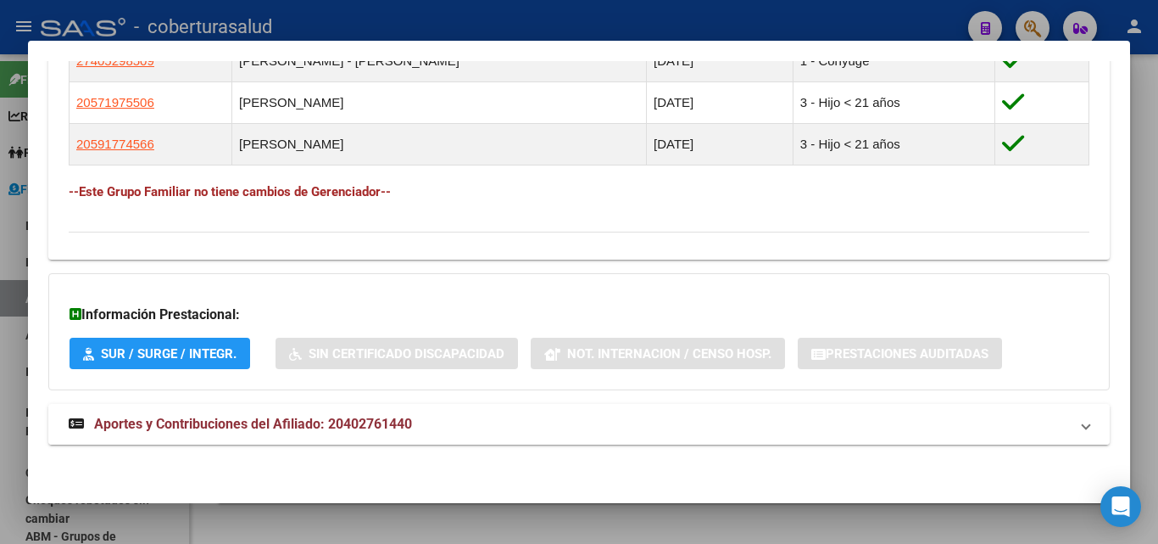
click at [263, 416] on span "Aportes y Contribuciones del Afiliado: 20402761440" at bounding box center [253, 424] width 318 height 16
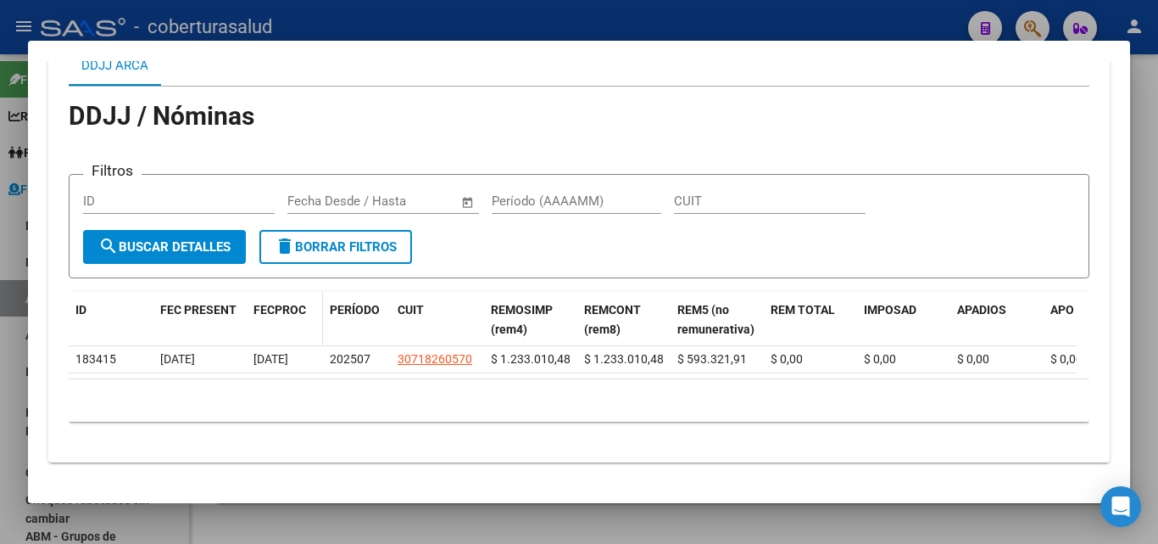
scroll to position [1552, 0]
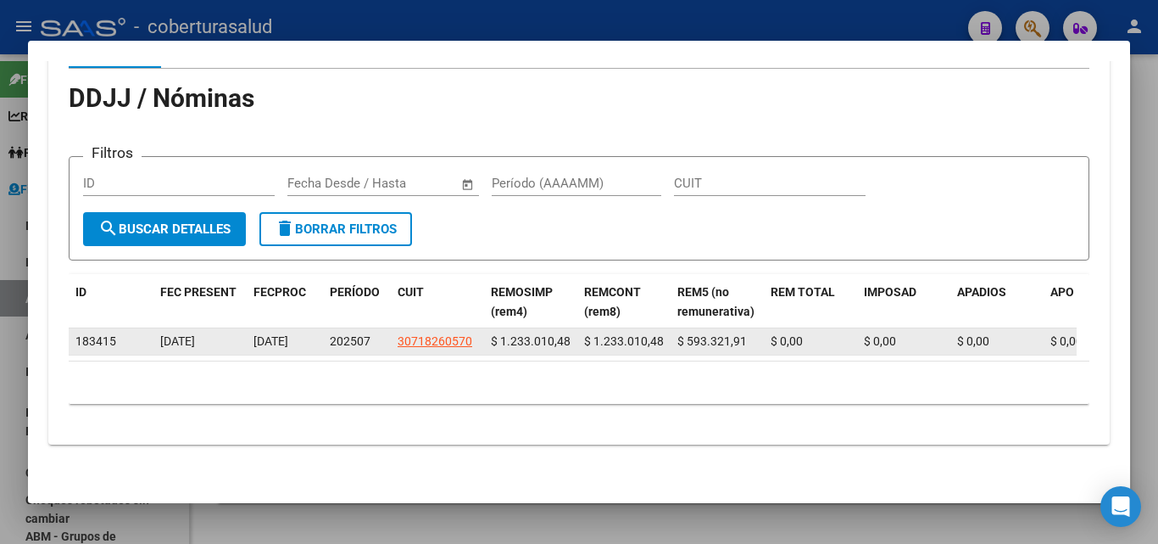
drag, startPoint x: 568, startPoint y: 337, endPoint x: 500, endPoint y: 337, distance: 67.8
click at [500, 337] on span "$ 1.233.010,48" at bounding box center [531, 341] width 80 height 14
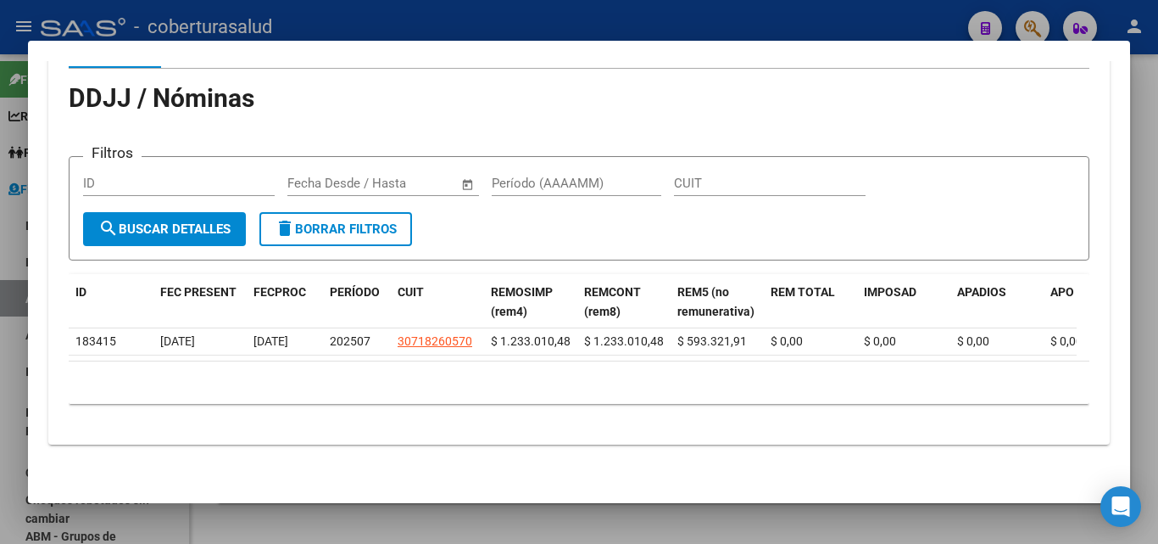
copy span "1.233.010,48"
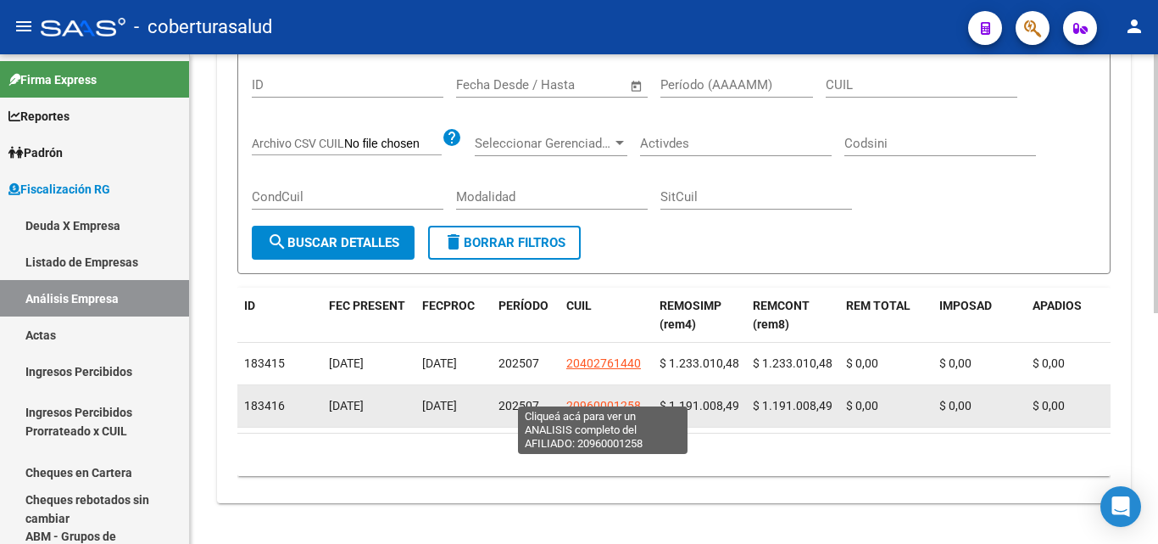
click at [575, 399] on span "20960001258" at bounding box center [603, 406] width 75 height 14
type textarea "20960001258"
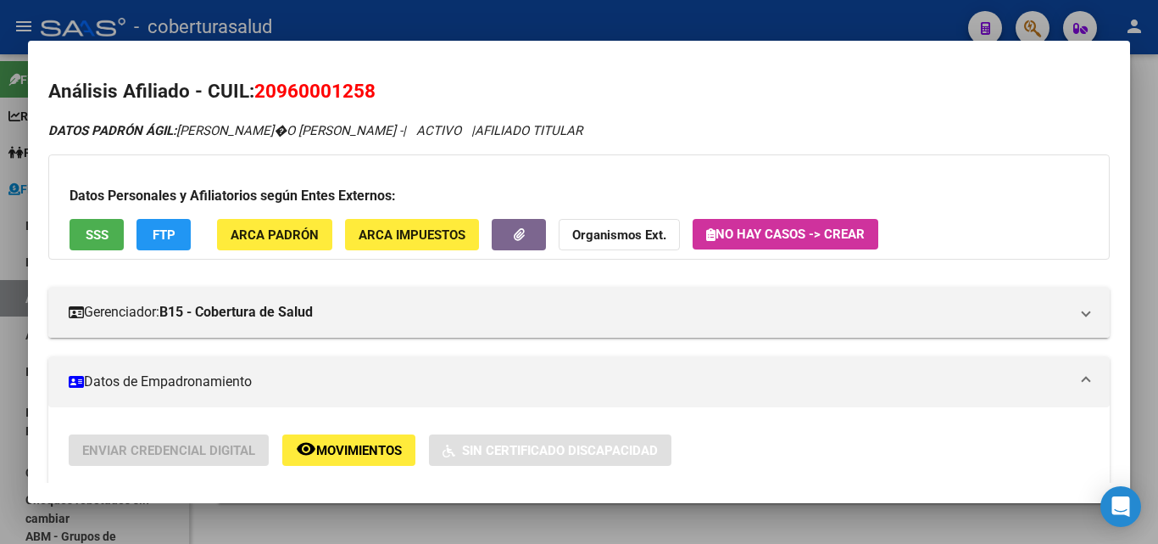
drag, startPoint x: 181, startPoint y: 131, endPoint x: 399, endPoint y: 139, distance: 217.2
click at [399, 139] on div "DATOS PADRÓN ÁGIL: PERNIA BRICE�O LINO DEL CARMEN - | ACTIVO | AFILIADO TITULAR" at bounding box center [579, 131] width 1062 height 20
copy span "PERNIA BRICE�O LINO DEL CARMEN"
drag, startPoint x: 377, startPoint y: 86, endPoint x: 258, endPoint y: 95, distance: 119.1
click at [258, 95] on h2 "Análisis Afiliado - CUIL: 20960001258" at bounding box center [579, 91] width 1062 height 29
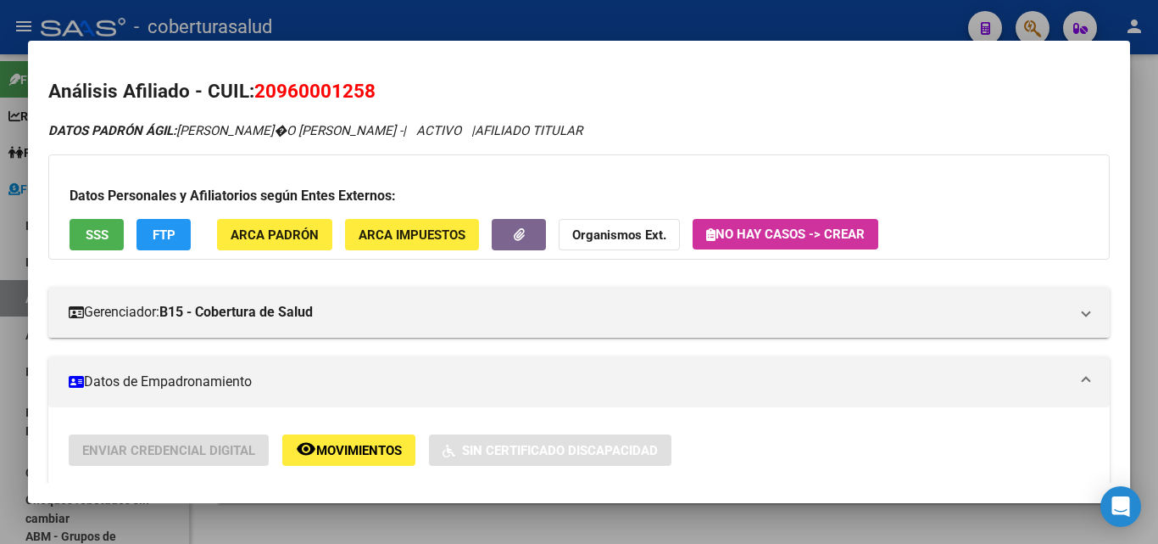
copy span "20960001258"
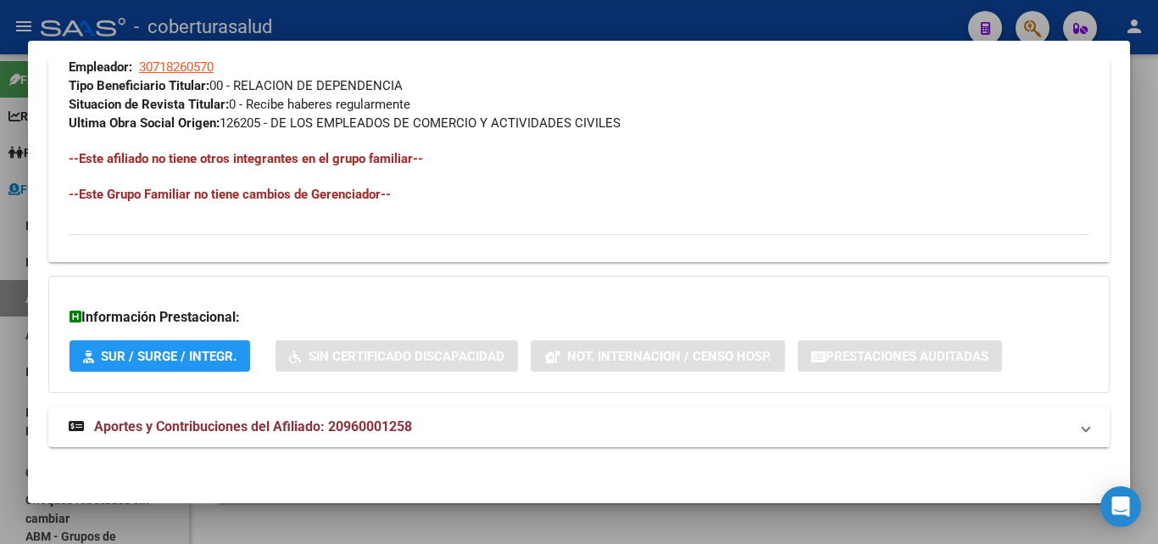
scroll to position [885, 0]
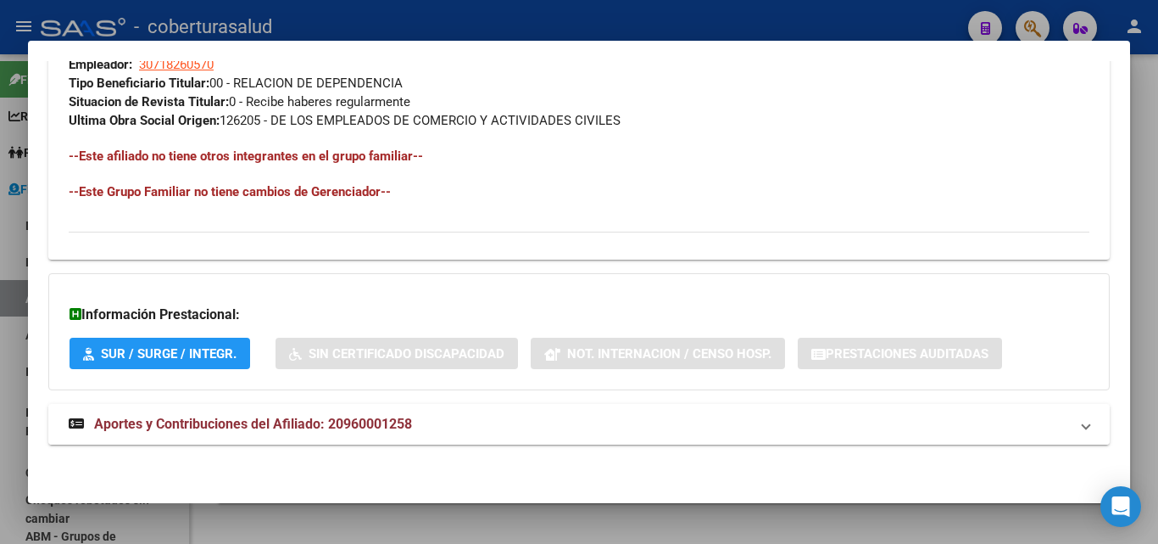
click at [234, 415] on strong "Aportes y Contribuciones del Afiliado: 20960001258" at bounding box center [240, 424] width 343 height 20
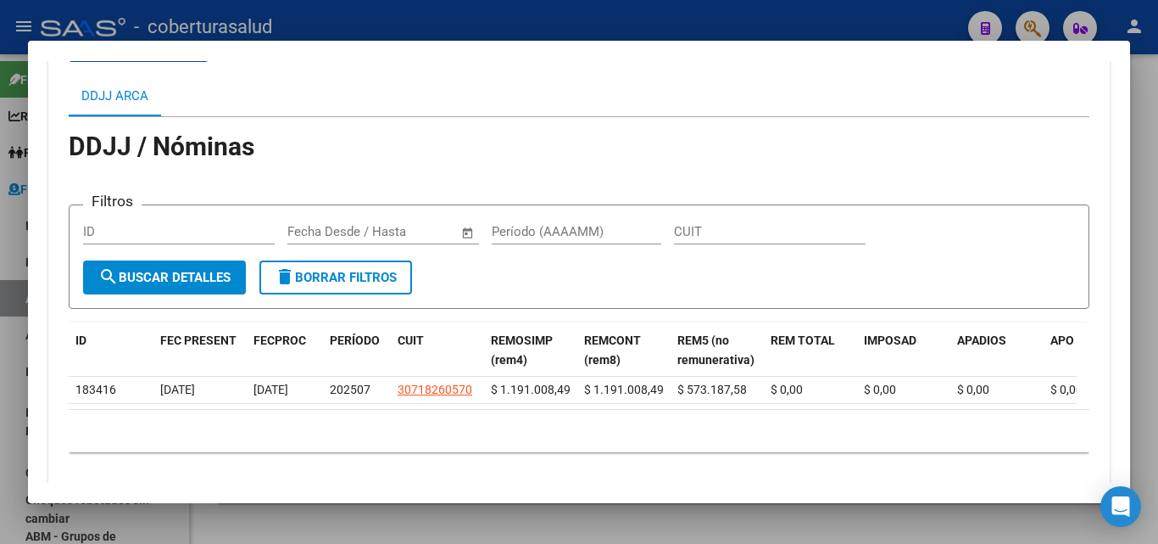
scroll to position [1394, 0]
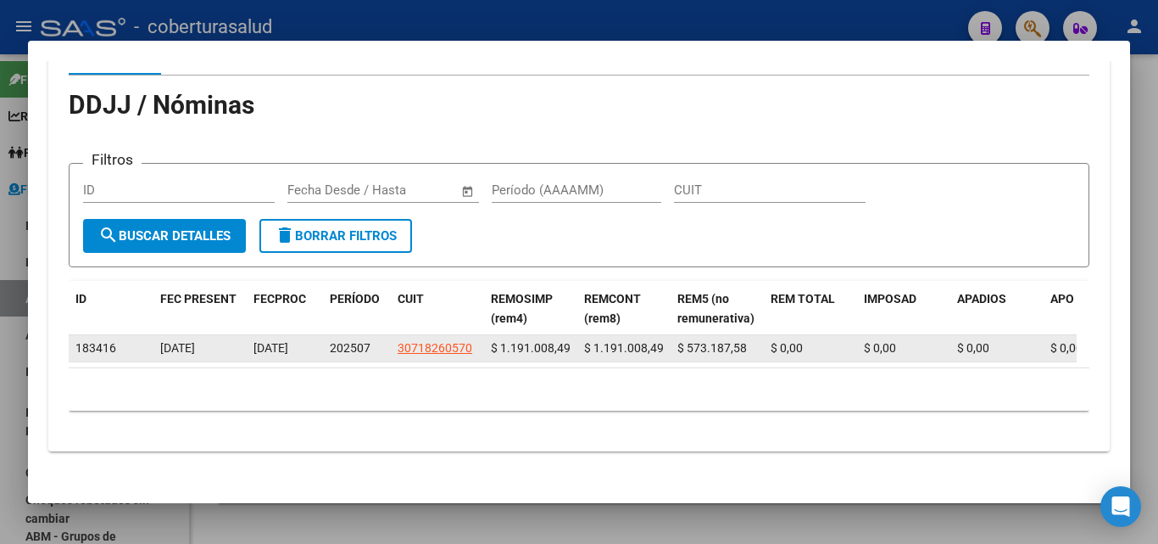
drag, startPoint x: 570, startPoint y: 345, endPoint x: 504, endPoint y: 355, distance: 66.9
click at [504, 355] on div "$ 1.191.008,49" at bounding box center [531, 348] width 80 height 20
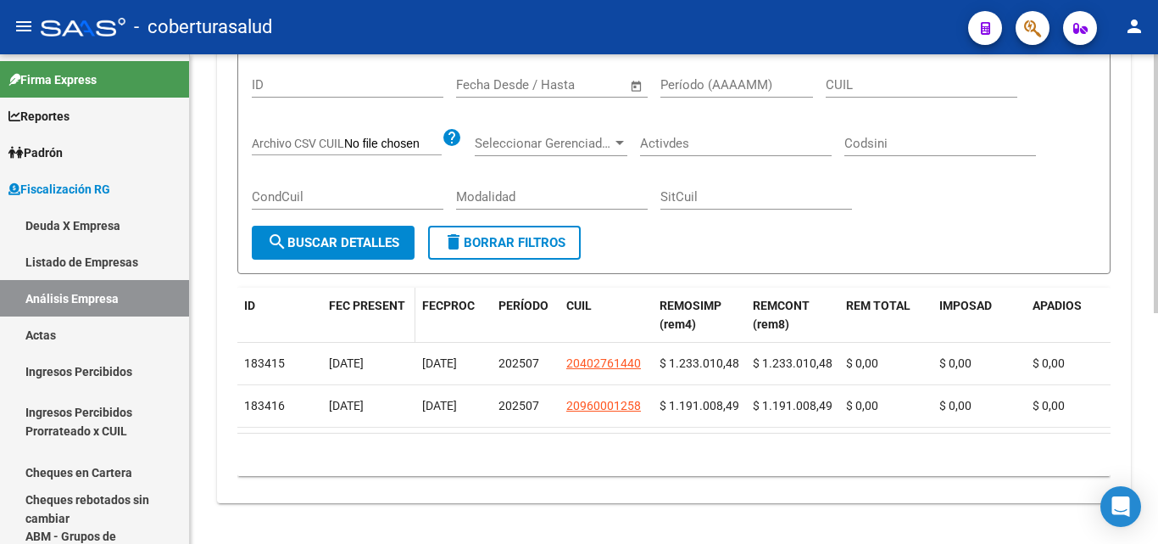
scroll to position [0, 0]
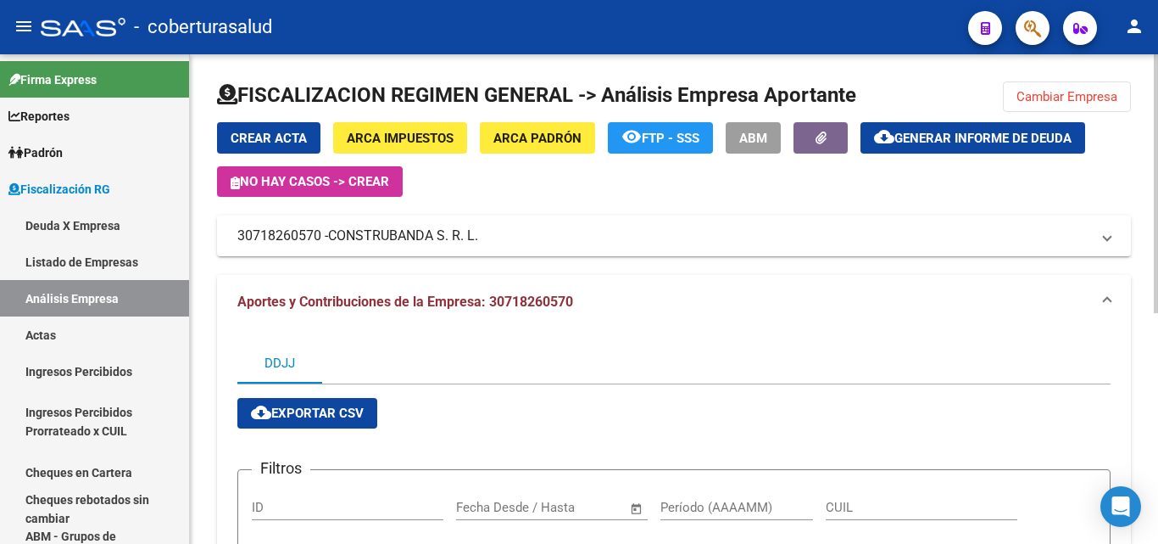
click at [278, 366] on div "DDJJ" at bounding box center [280, 363] width 31 height 19
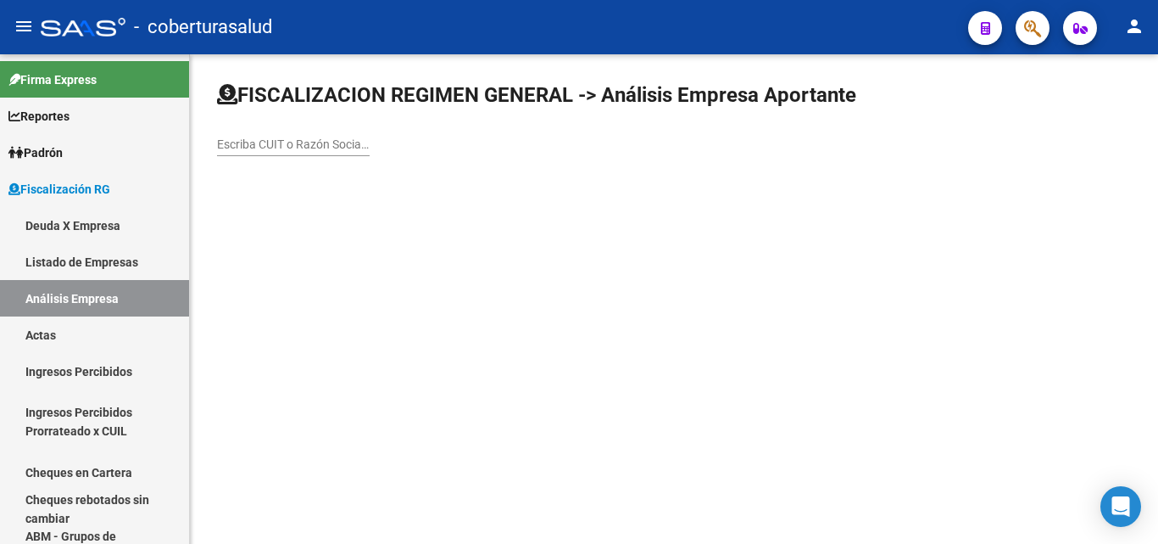
click at [302, 144] on input "Escriba CUIT o Razón Social para buscar" at bounding box center [293, 144] width 153 height 14
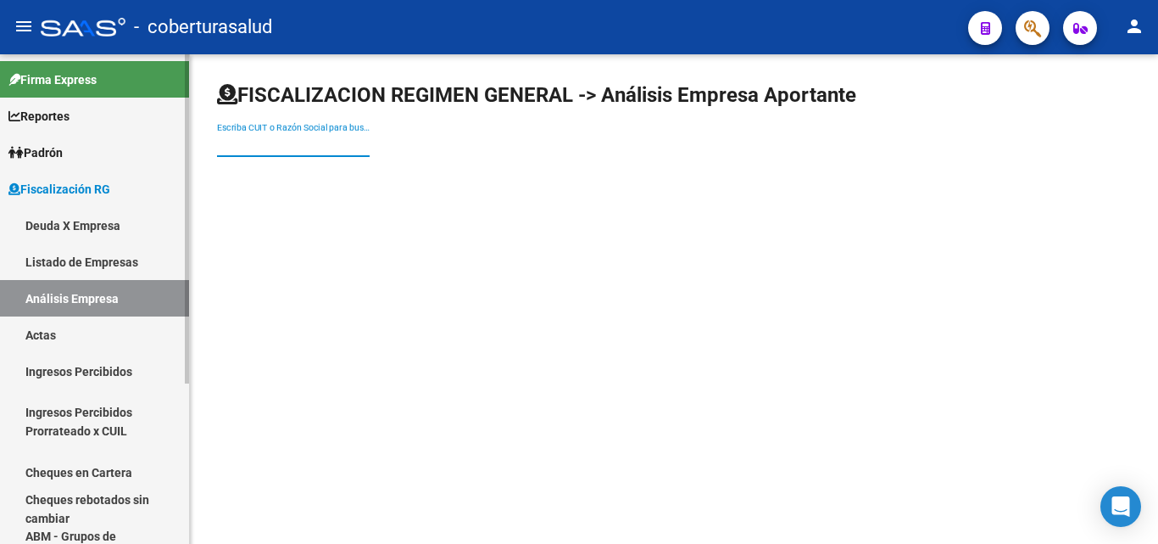
click at [50, 115] on span "Reportes" at bounding box center [38, 116] width 61 height 19
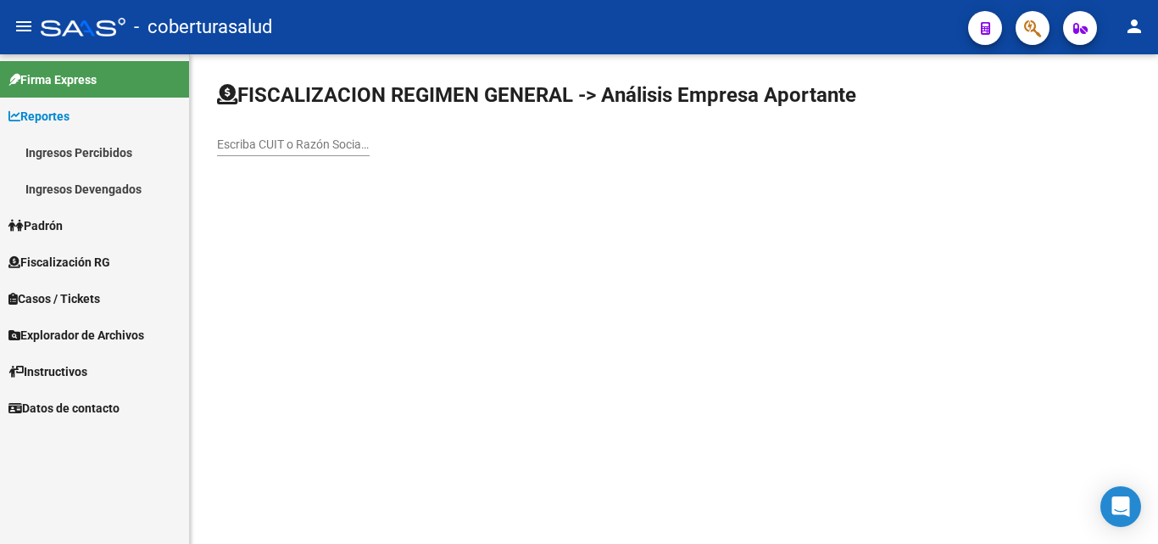
click at [73, 190] on link "Ingresos Devengados" at bounding box center [94, 188] width 189 height 36
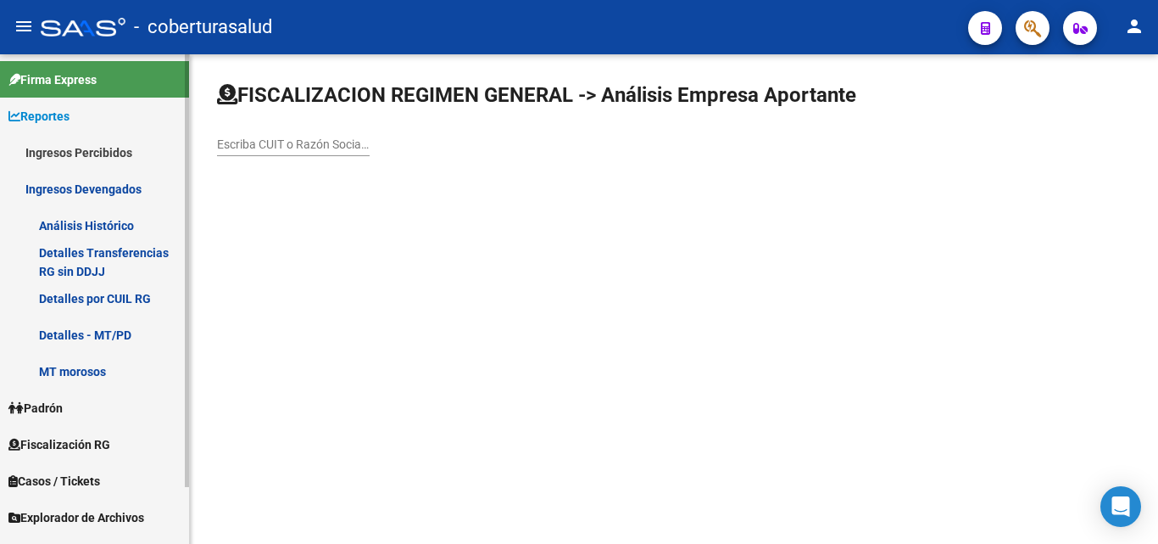
click at [93, 295] on link "Detalles por CUIL RG" at bounding box center [94, 298] width 189 height 36
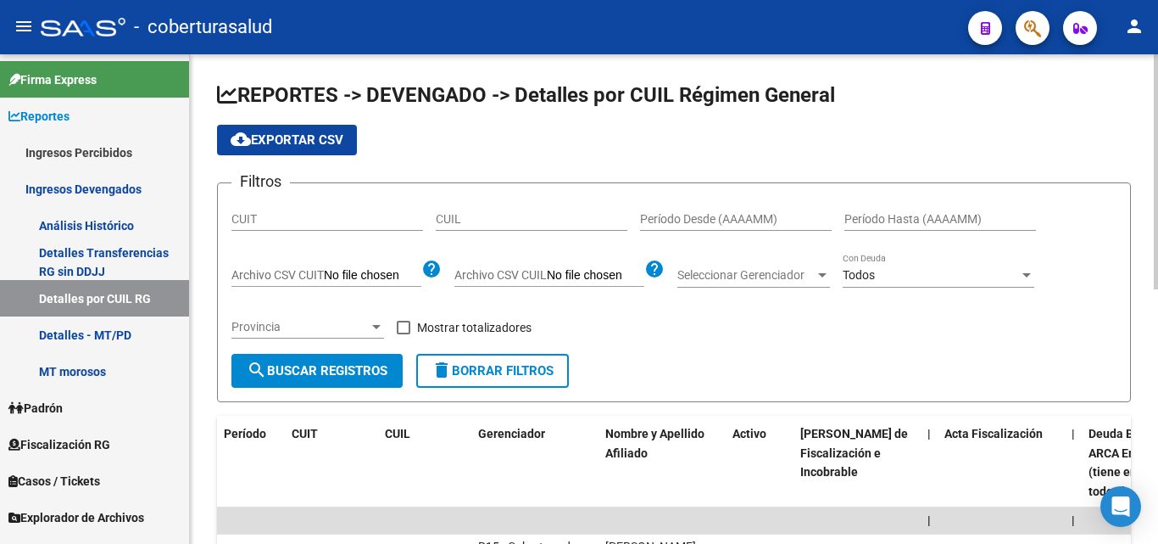
click at [321, 219] on input "CUIT" at bounding box center [328, 219] width 192 height 14
paste input "30-71826057-0"
type input "30-71826057-0"
click at [274, 368] on span "search Buscar Registros" at bounding box center [317, 370] width 141 height 15
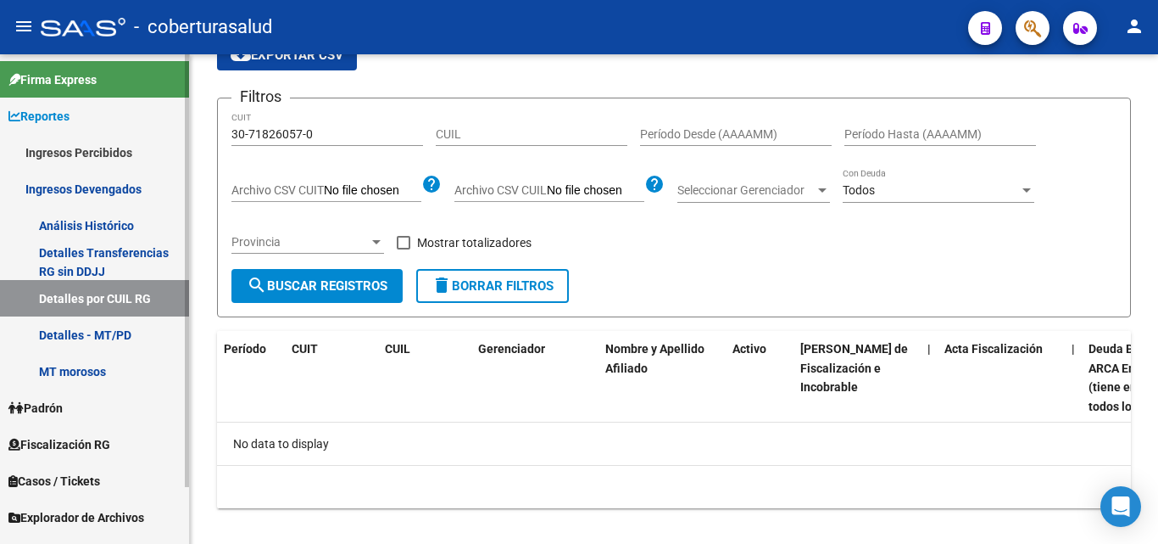
scroll to position [64, 0]
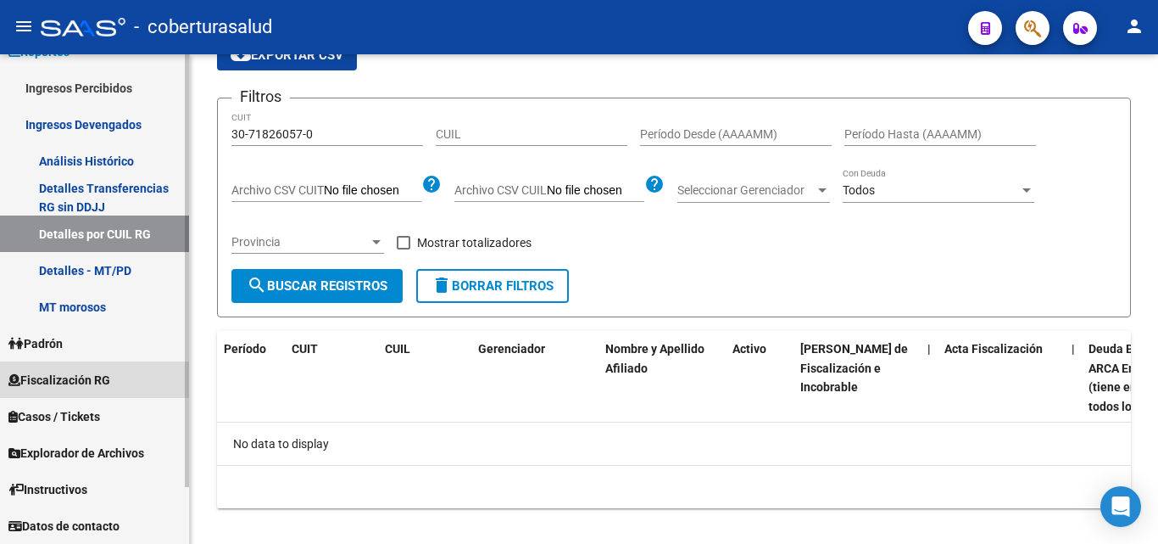
click at [70, 379] on span "Fiscalización RG" at bounding box center [59, 380] width 102 height 19
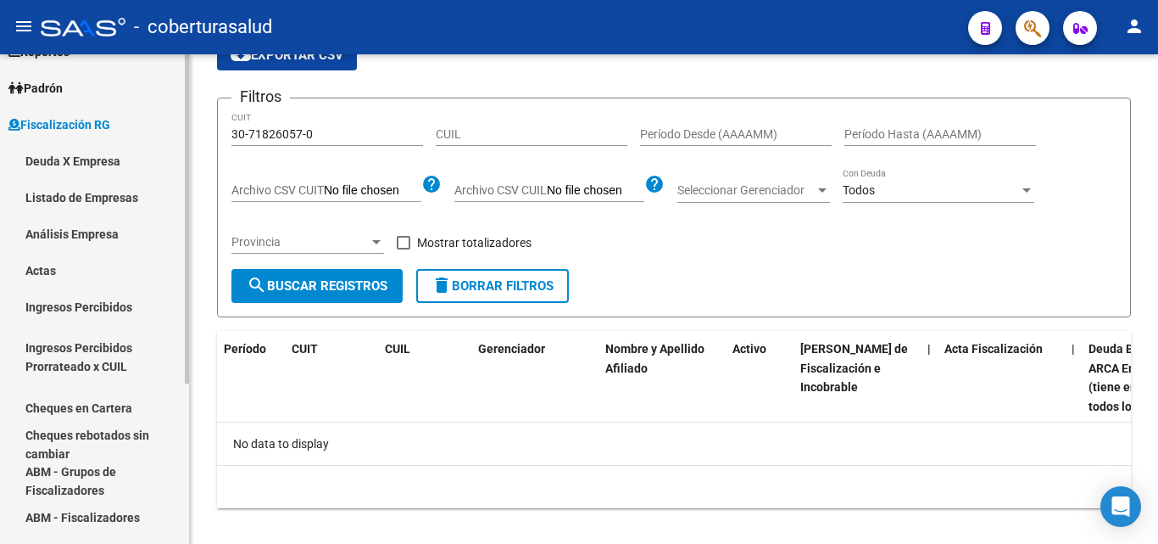
click at [59, 234] on link "Análisis Empresa" at bounding box center [94, 233] width 189 height 36
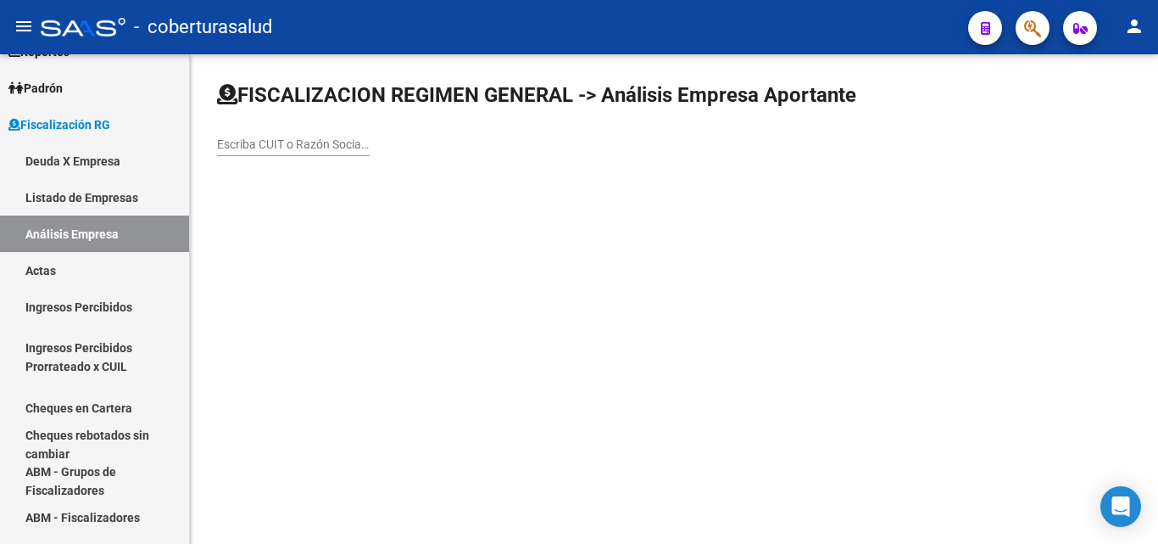
drag, startPoint x: 231, startPoint y: 140, endPoint x: 237, endPoint y: 161, distance: 22.3
click at [231, 142] on input "Escriba CUIT o Razón Social para buscar" at bounding box center [293, 144] width 153 height 14
paste input "30718260570"
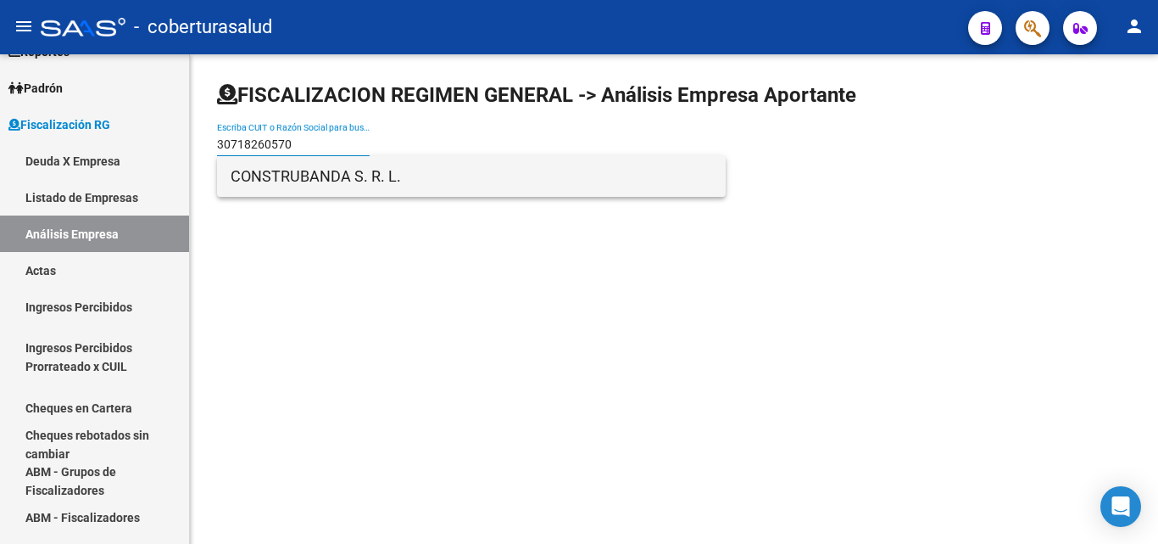
type input "30718260570"
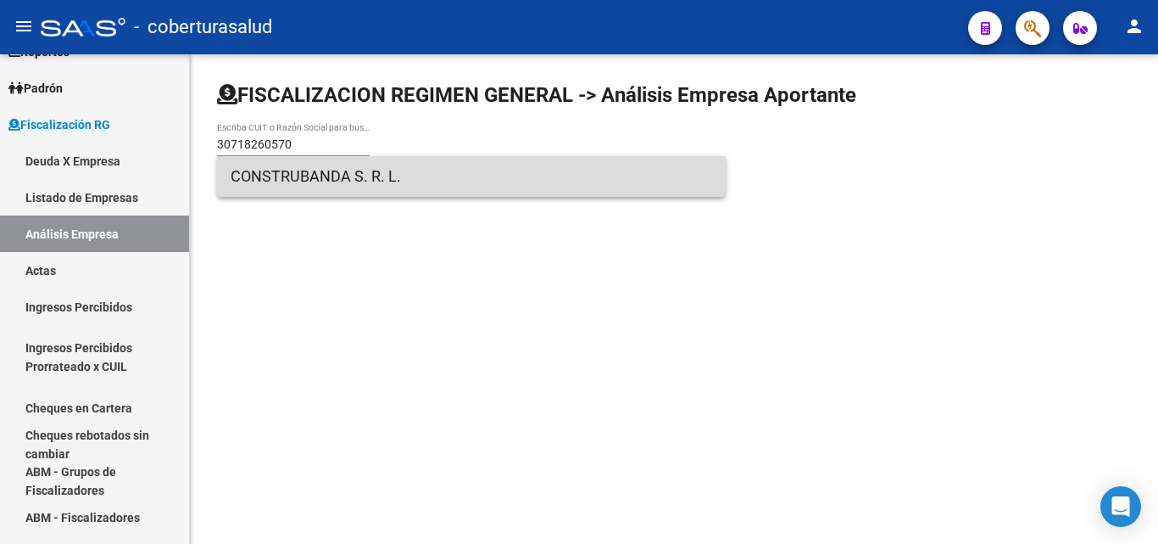
click at [285, 190] on span "CONSTRUBANDA S. R. L." at bounding box center [472, 176] width 482 height 41
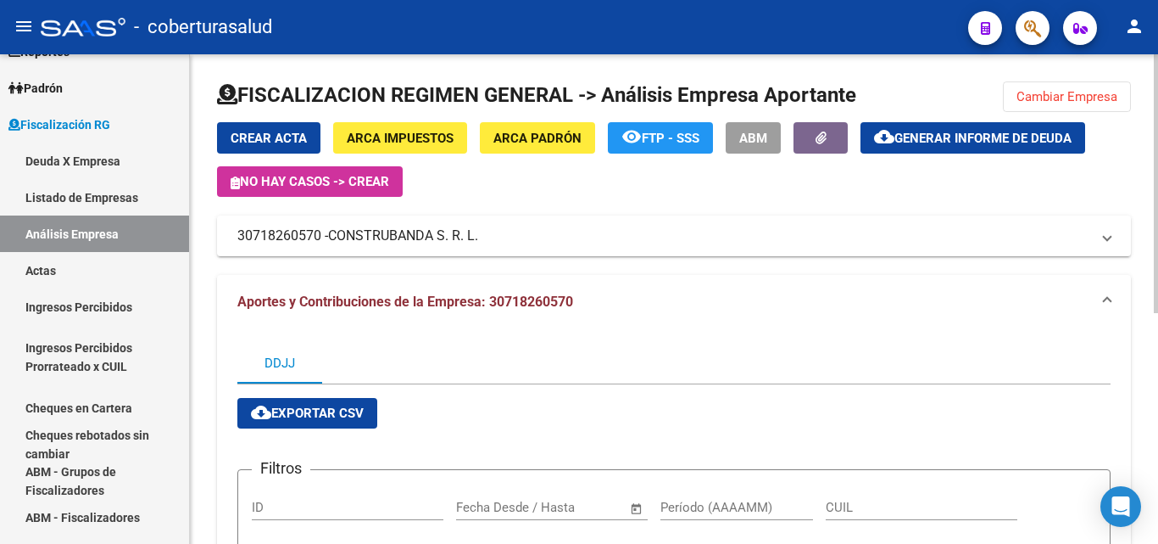
drag, startPoint x: 1030, startPoint y: 92, endPoint x: 1009, endPoint y: 109, distance: 26.0
click at [1030, 94] on span "Cambiar Empresa" at bounding box center [1067, 96] width 101 height 15
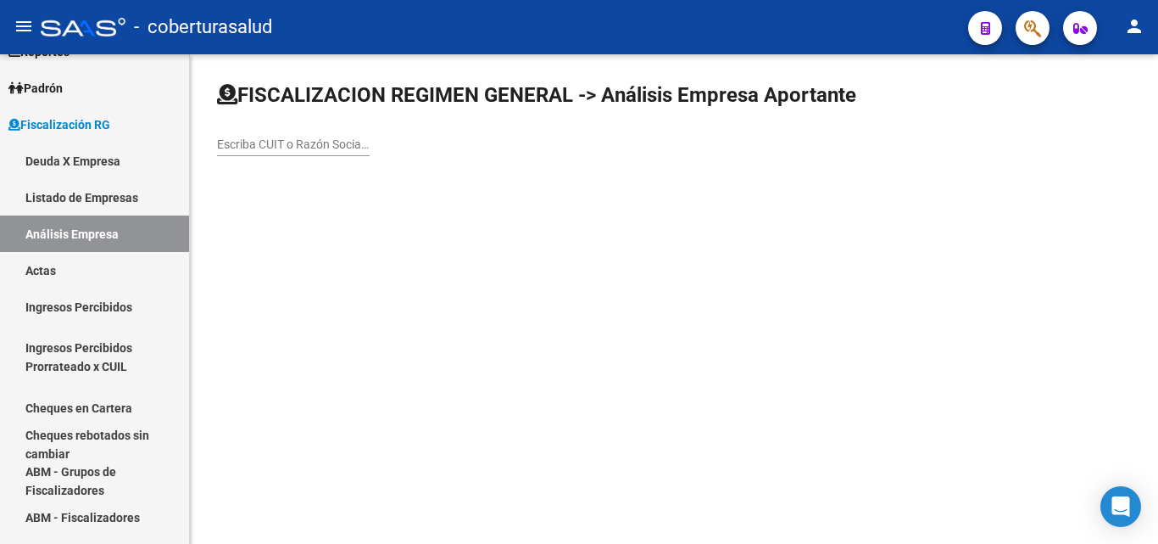
click at [309, 143] on input "Escriba CUIT o Razón Social para buscar" at bounding box center [293, 144] width 153 height 14
paste input "27050844248"
type input "27050844248"
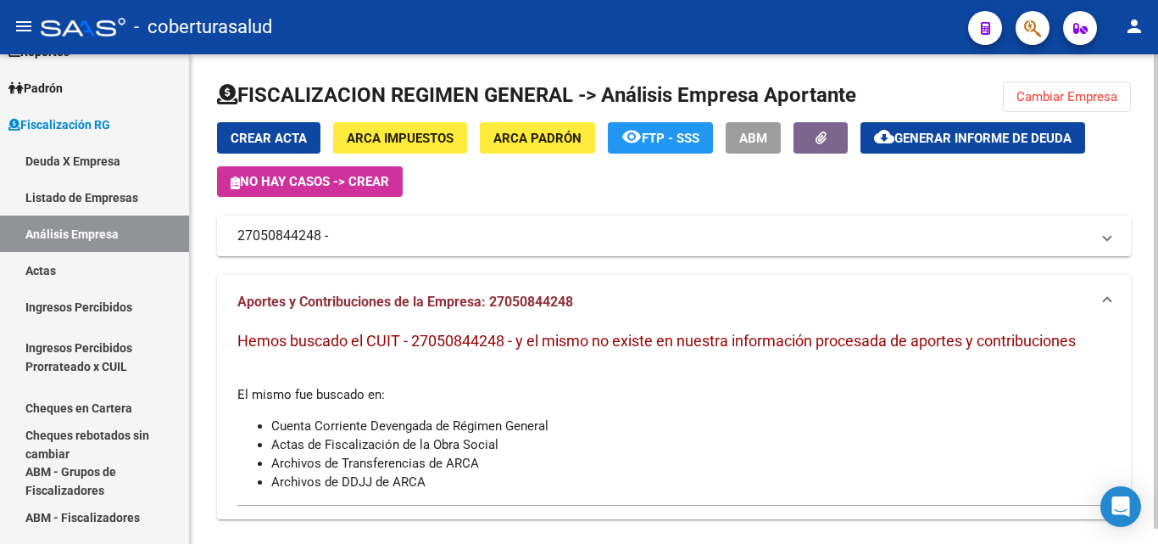
click at [1050, 102] on span "Cambiar Empresa" at bounding box center [1067, 96] width 101 height 15
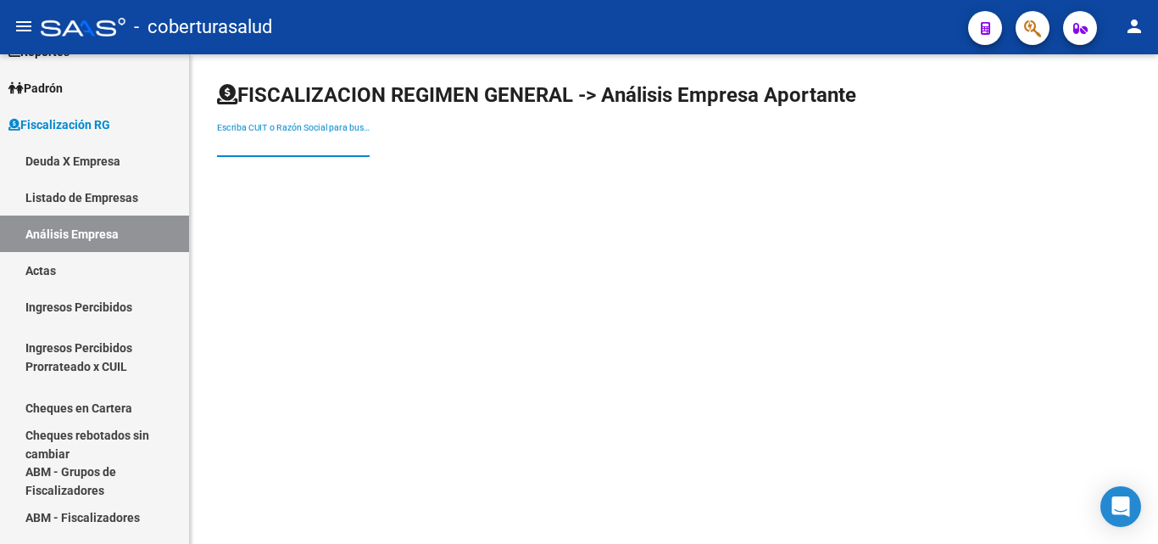
click at [349, 144] on input "Escriba CUIT o Razón Social para buscar" at bounding box center [293, 144] width 153 height 14
paste input "20072454457"
type input "20072454457"
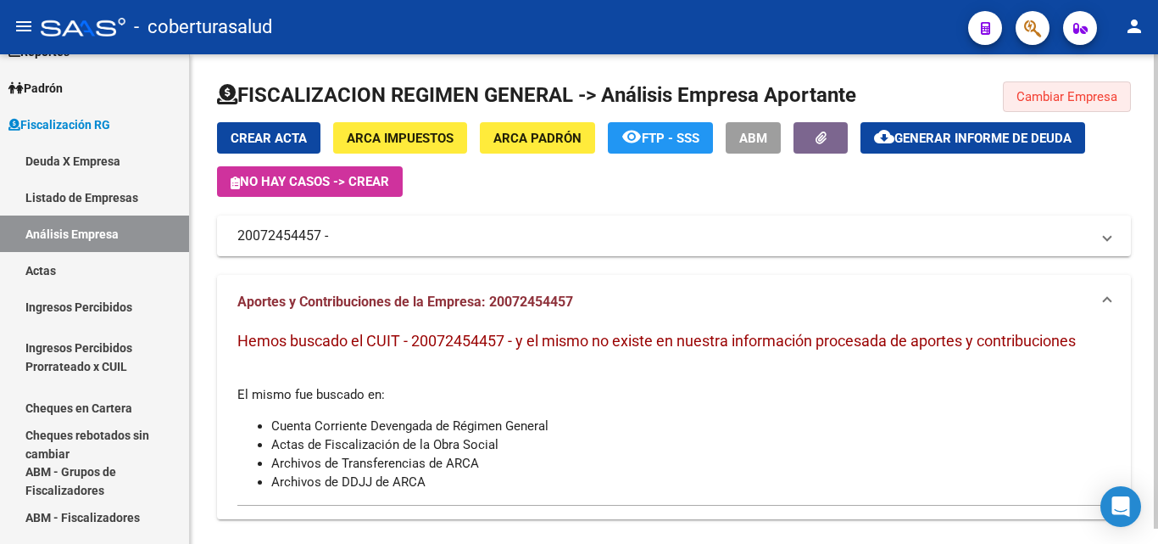
click at [1074, 82] on button "Cambiar Empresa" at bounding box center [1067, 96] width 128 height 31
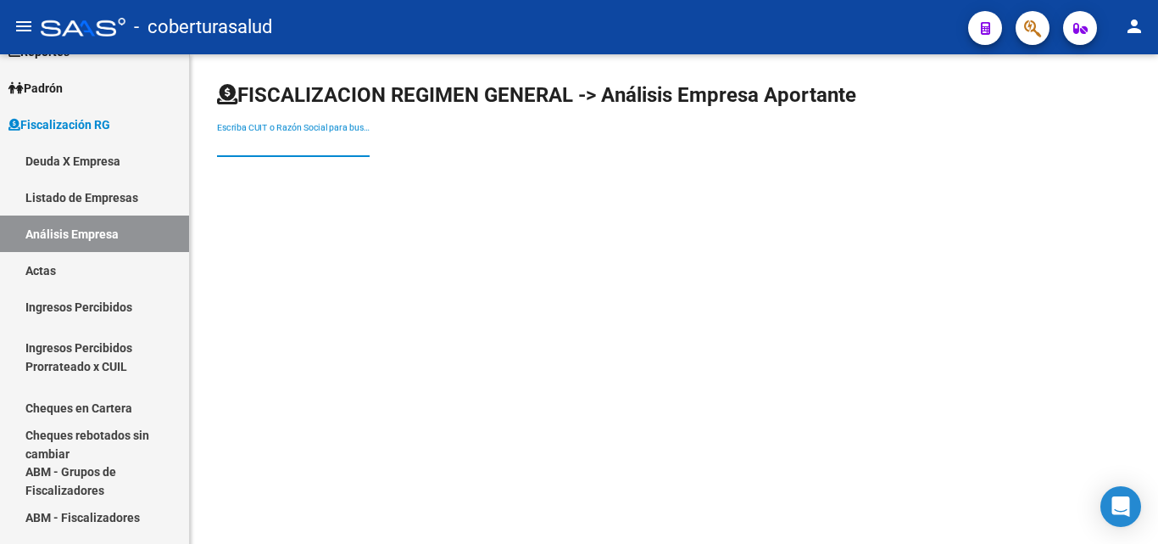
click at [292, 138] on input "Escriba CUIT o Razón Social para buscar" at bounding box center [293, 144] width 153 height 14
paste input "30522170301"
type input "30522170301"
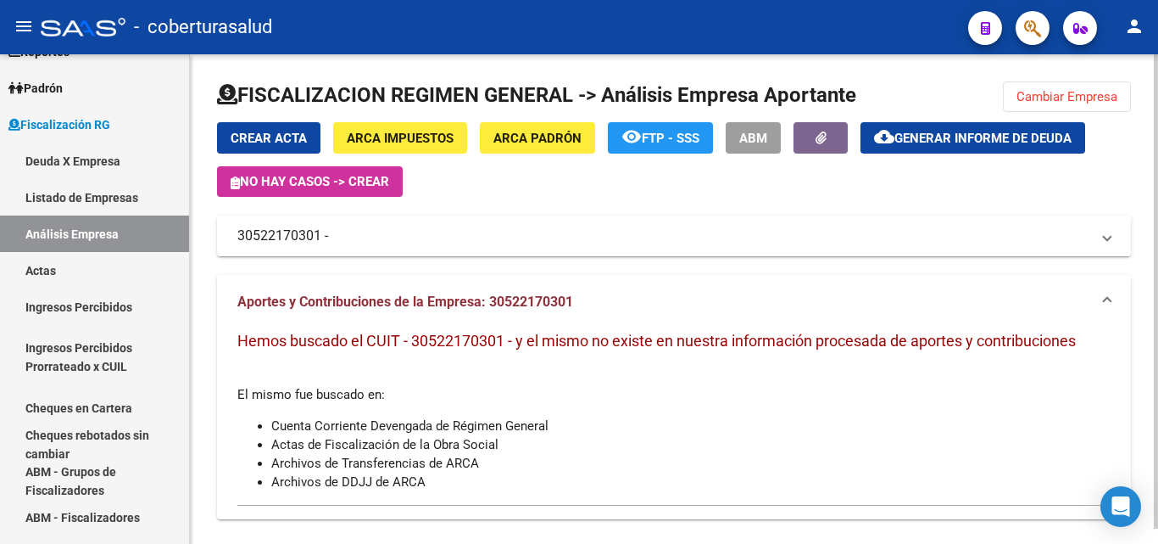
click at [1028, 90] on span "Cambiar Empresa" at bounding box center [1067, 96] width 101 height 15
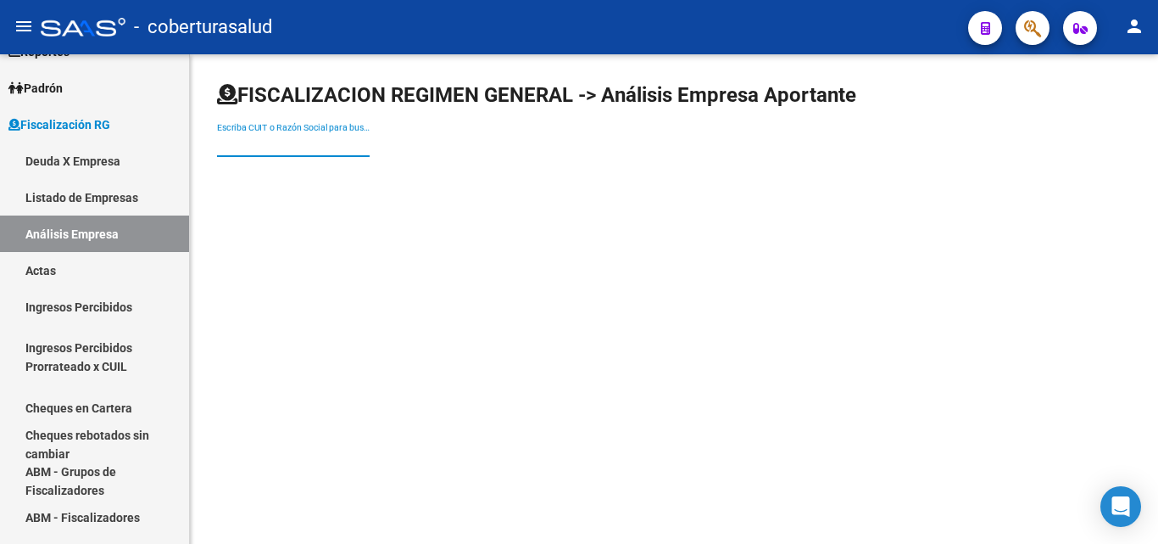
click at [236, 140] on input "Escriba CUIT o Razón Social para buscar" at bounding box center [293, 144] width 153 height 14
paste input "30717375331"
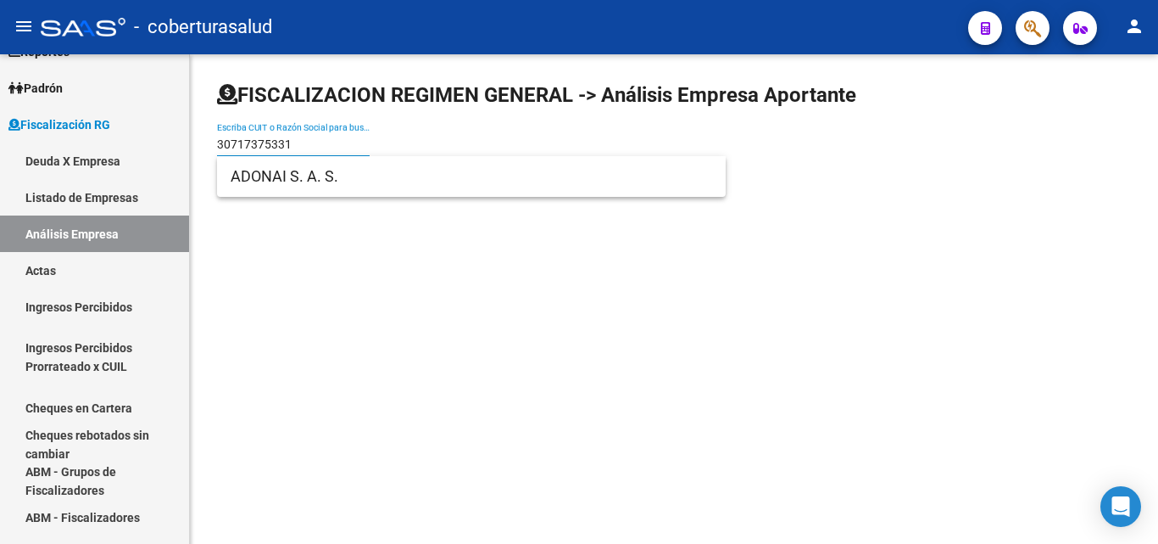
type input "30717375331"
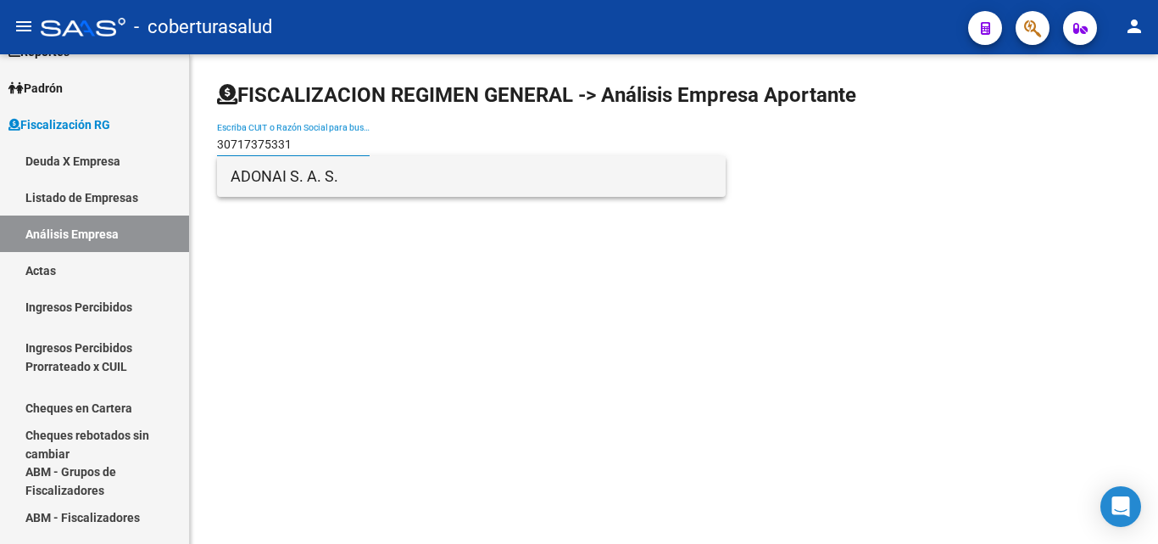
click at [324, 187] on span "ADONAI S. A. S." at bounding box center [472, 176] width 482 height 41
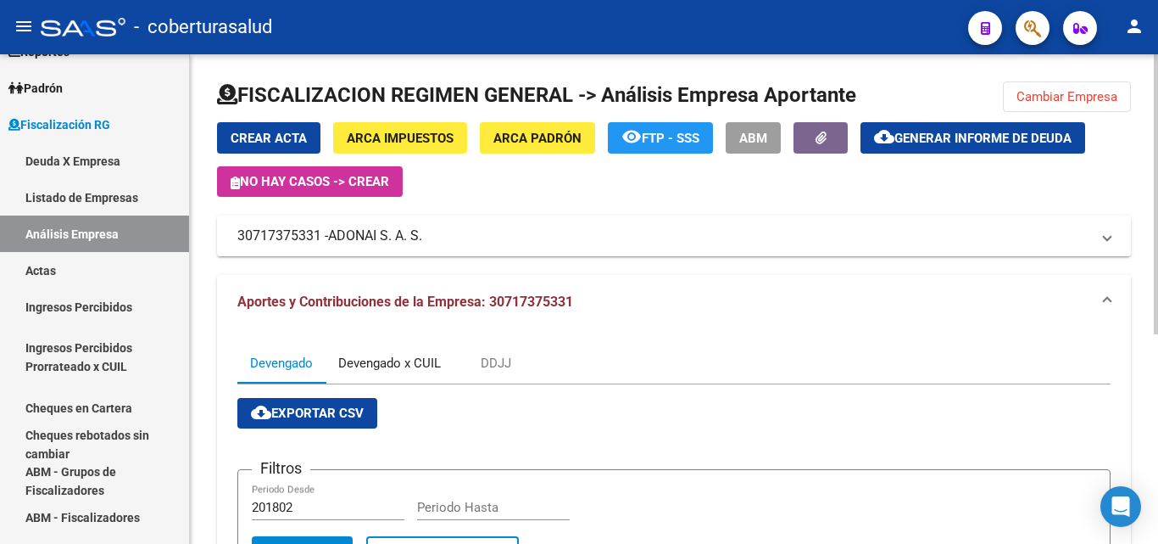
click at [400, 348] on div "Devengado x CUIL" at bounding box center [390, 363] width 128 height 41
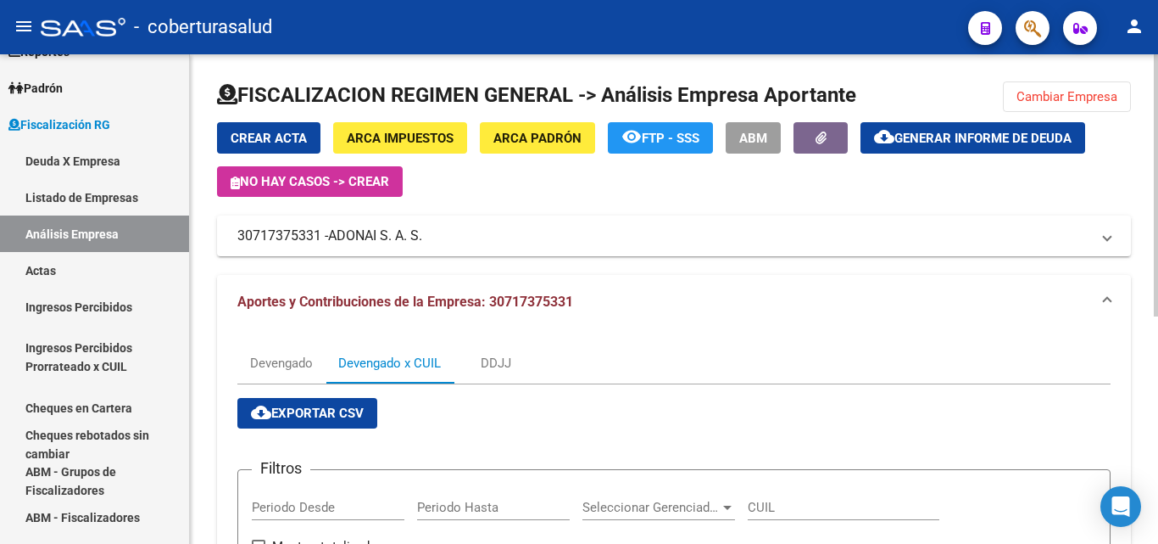
click at [302, 423] on button "cloud_download Exportar CSV" at bounding box center [307, 413] width 140 height 31
